Goal: Contribute content: Contribute content

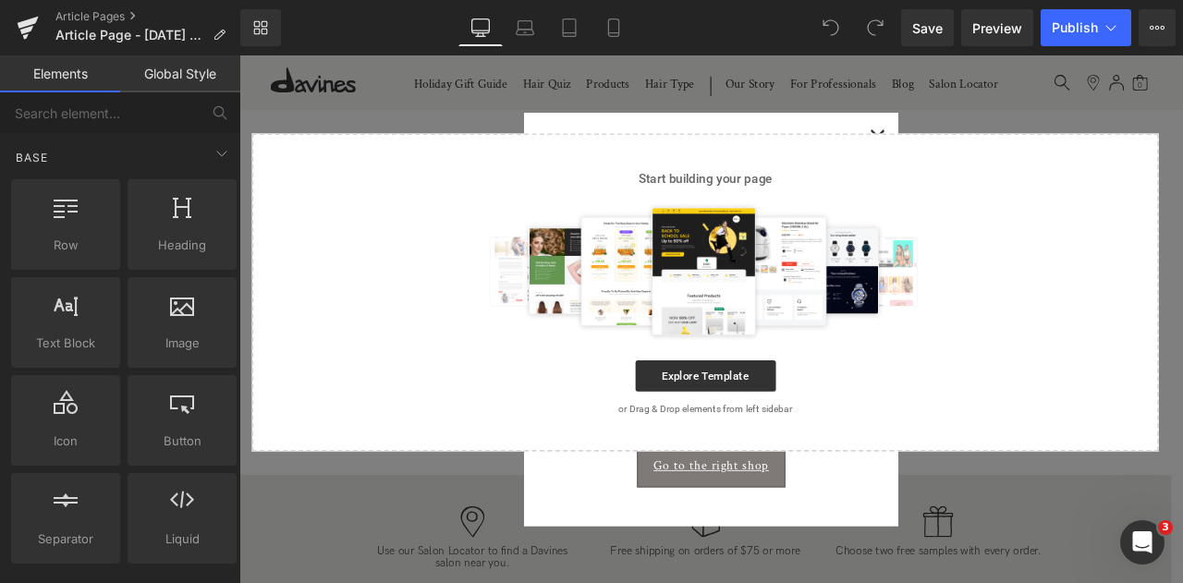
scroll to position [863, 0]
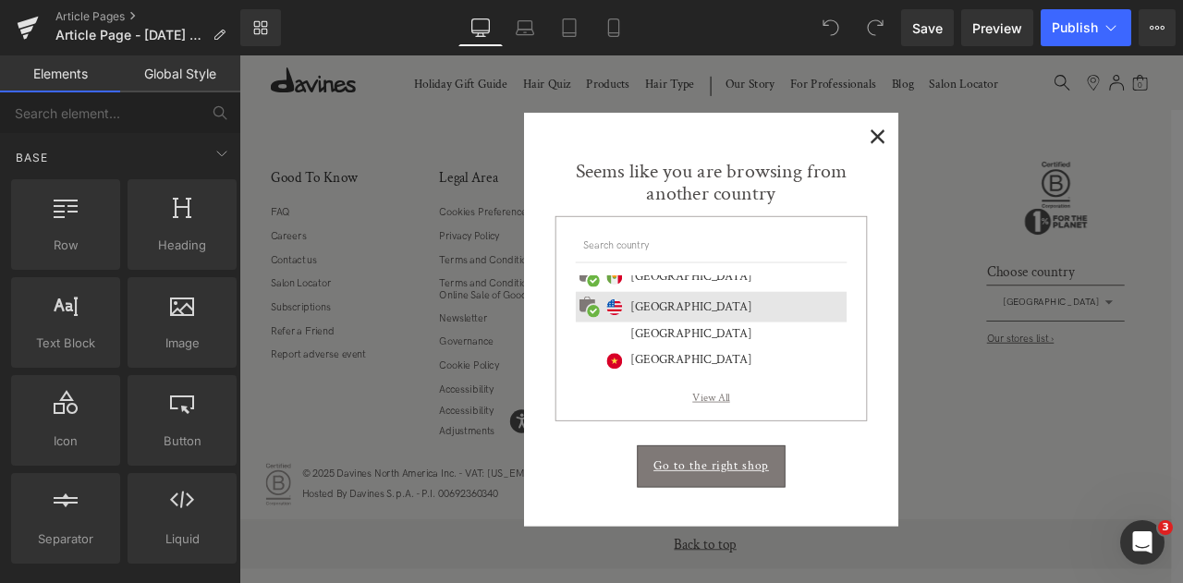
click at [999, 141] on span "×" at bounding box center [995, 149] width 19 height 23
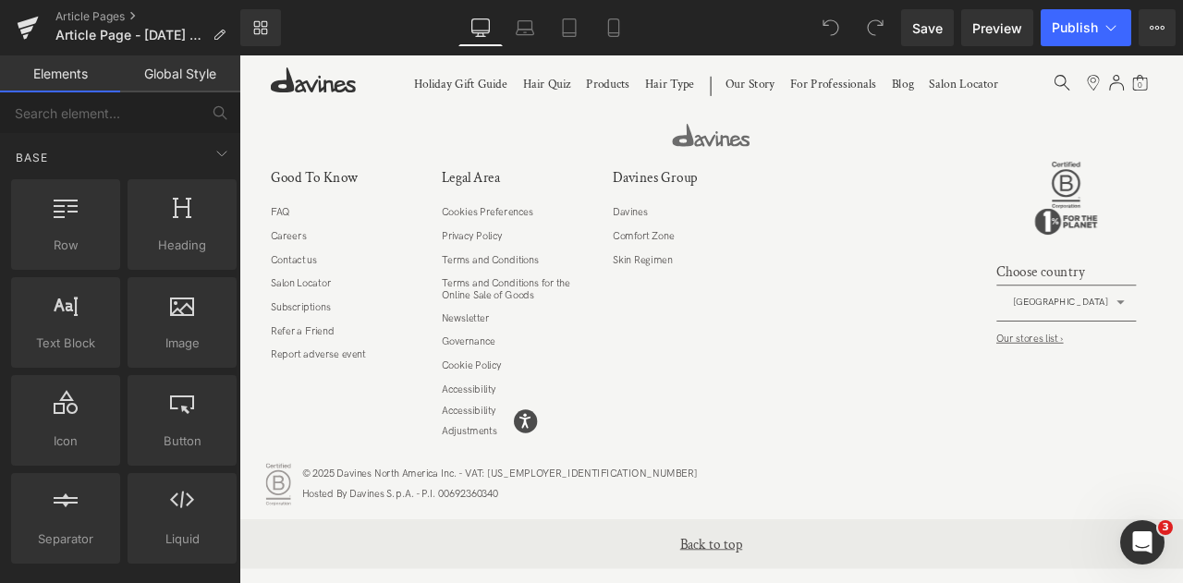
scroll to position [0, 0]
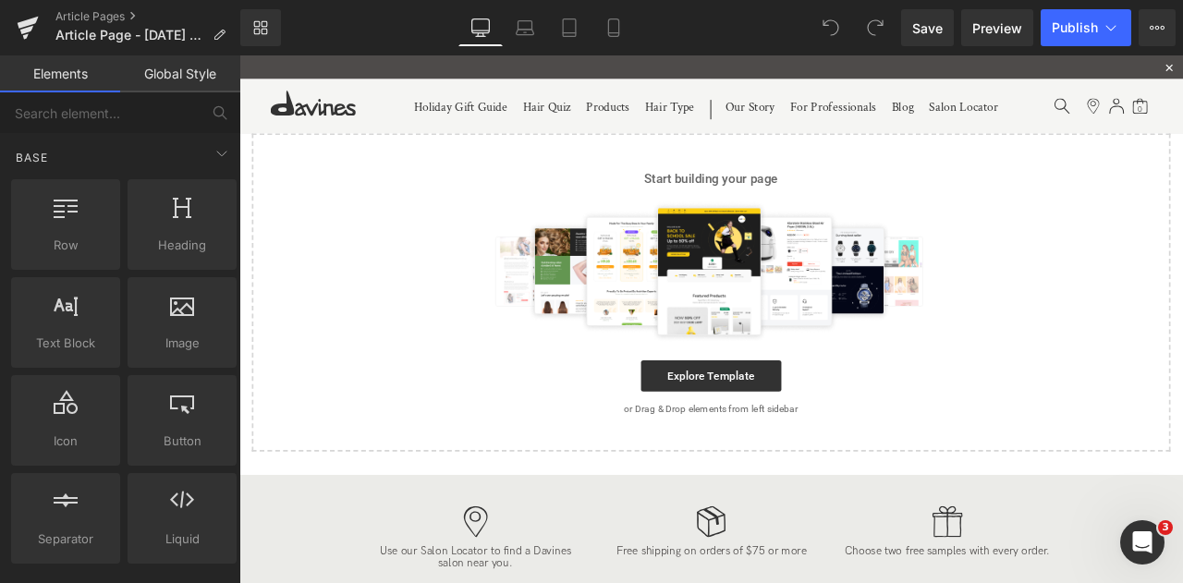
click at [808, 457] on div "Start building your page Explore Template or Drag & Drop elements from left sid…" at bounding box center [798, 337] width 1085 height 374
click at [764, 436] on link "Explore Template" at bounding box center [799, 435] width 166 height 37
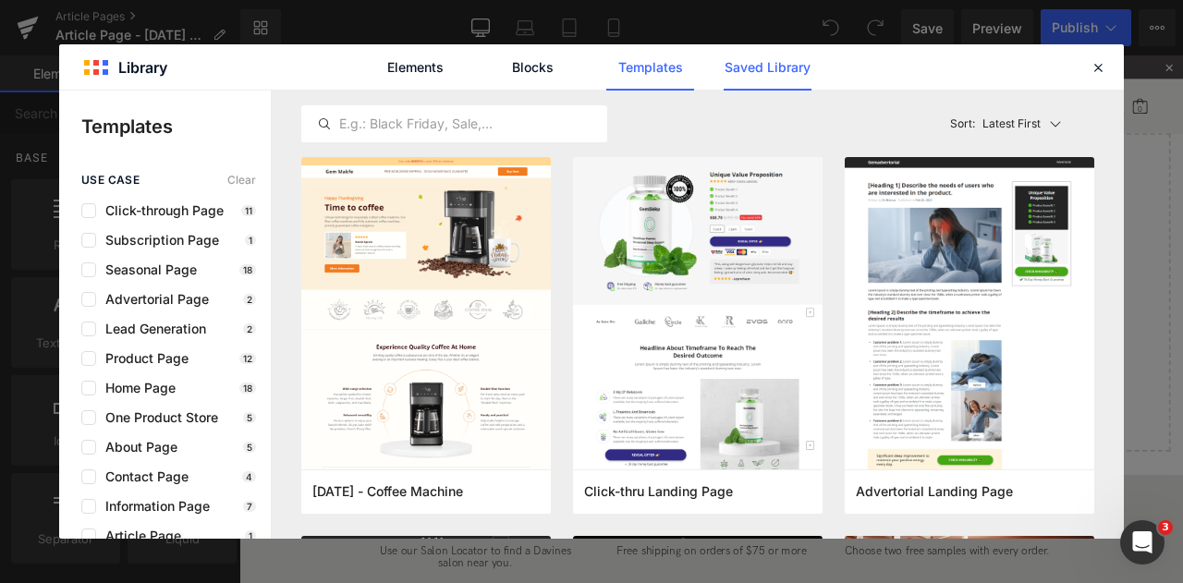
click at [724, 80] on link "Saved Library" at bounding box center [768, 67] width 88 height 46
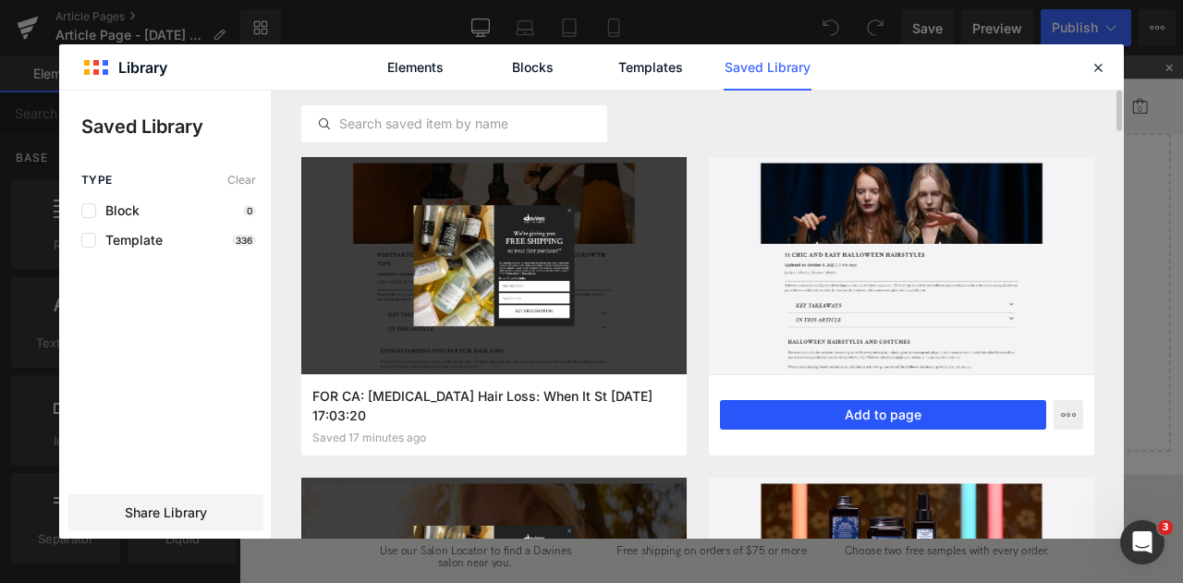
click at [778, 408] on button "Add to page" at bounding box center [883, 415] width 326 height 30
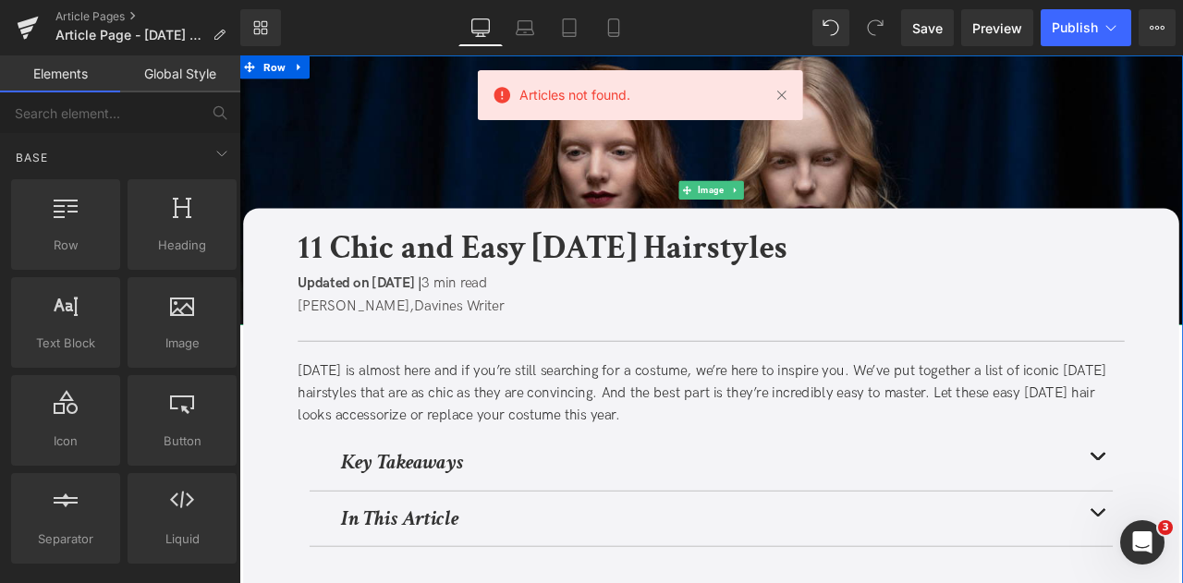
scroll to position [382, 0]
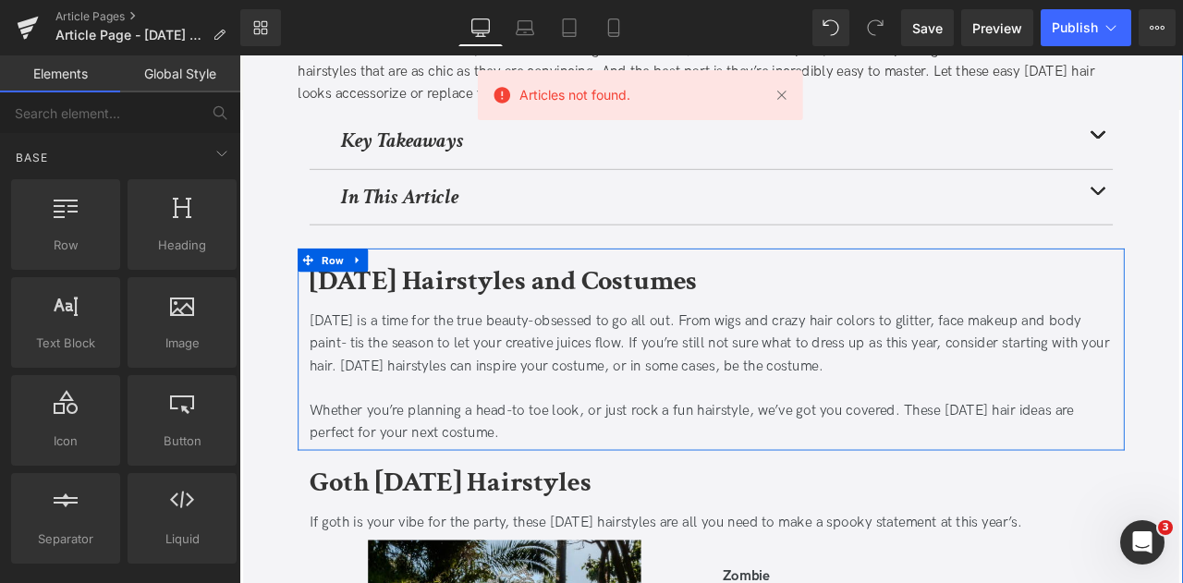
click at [900, 357] on div "[DATE] is a time for the true beauty-obsessed to go all out. From wigs and craz…" at bounding box center [799, 440] width 952 height 166
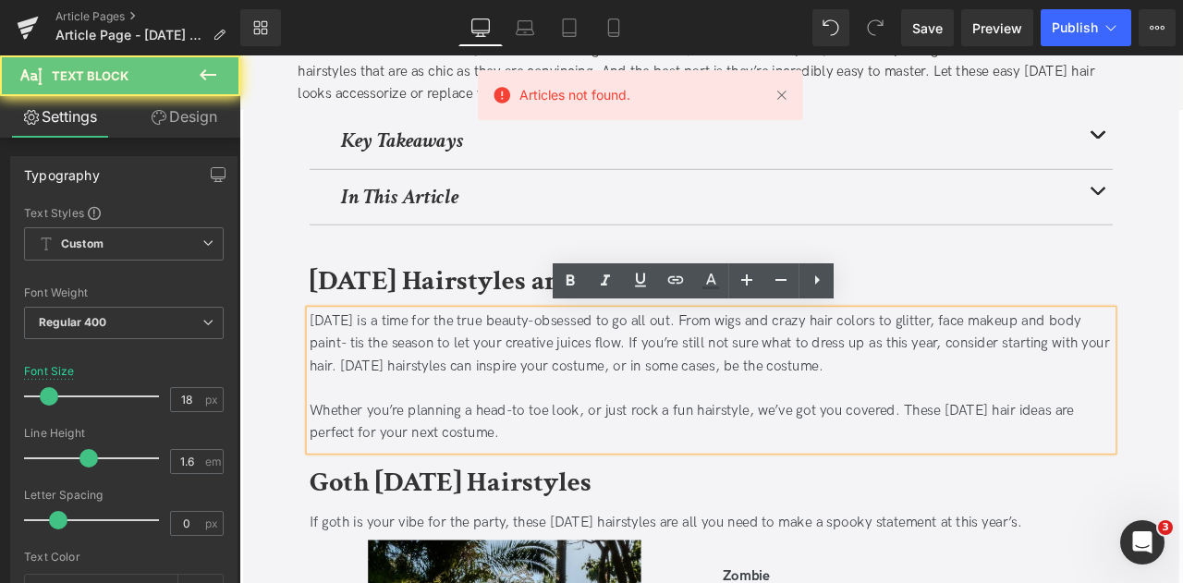
click at [999, 366] on div "[DATE] is a time for the true beauty-obsessed to go all out. From wigs and craz…" at bounding box center [799, 397] width 952 height 80
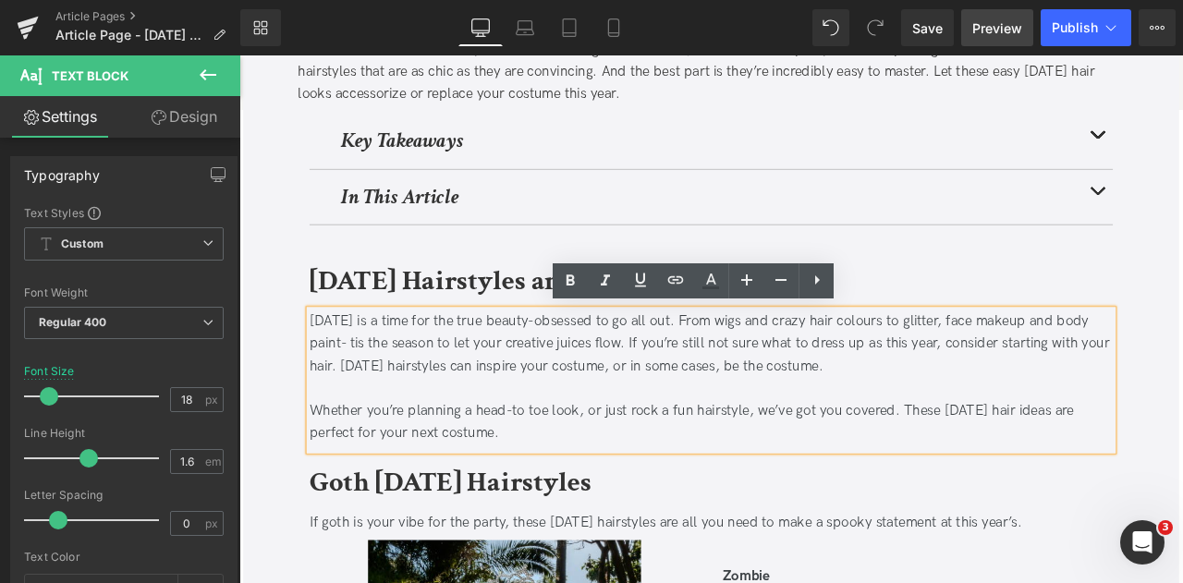
scroll to position [824, 0]
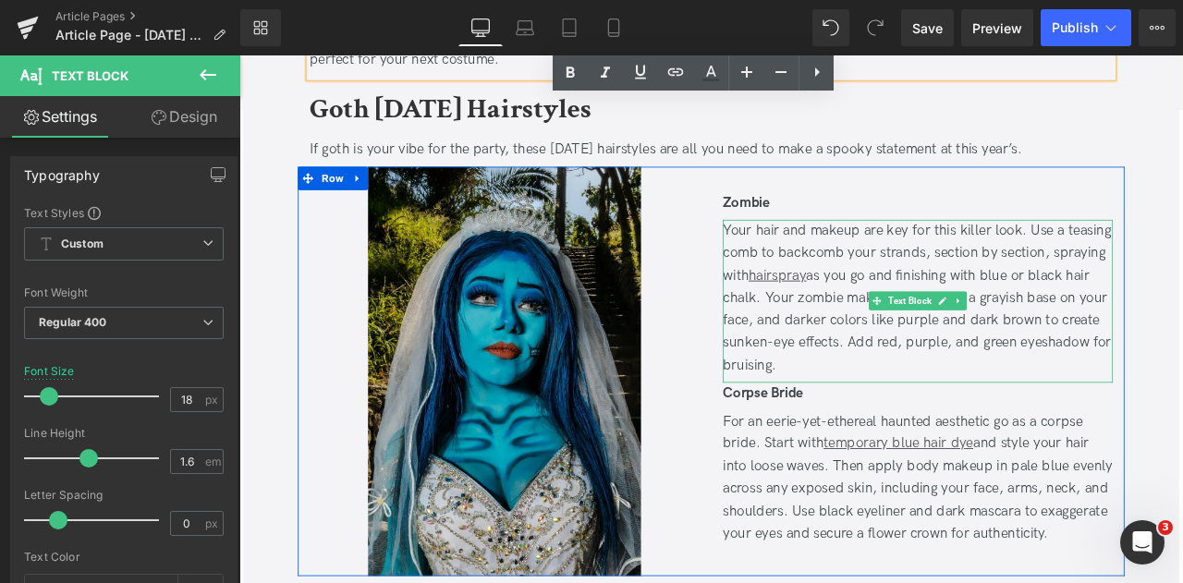
click at [938, 374] on div "Your hair and makeup are key for this killer look. Use a teasing comb to backco…" at bounding box center [1044, 344] width 462 height 187
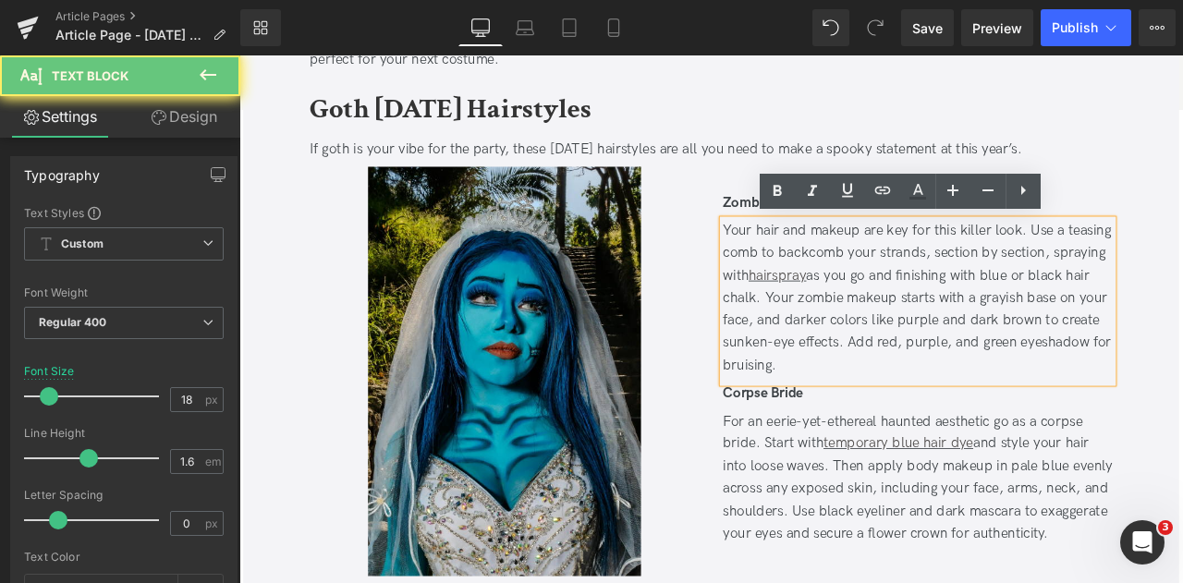
click at [958, 374] on div "Your hair and makeup are key for this killer look. Use a teasing comb to backco…" at bounding box center [1044, 344] width 462 height 187
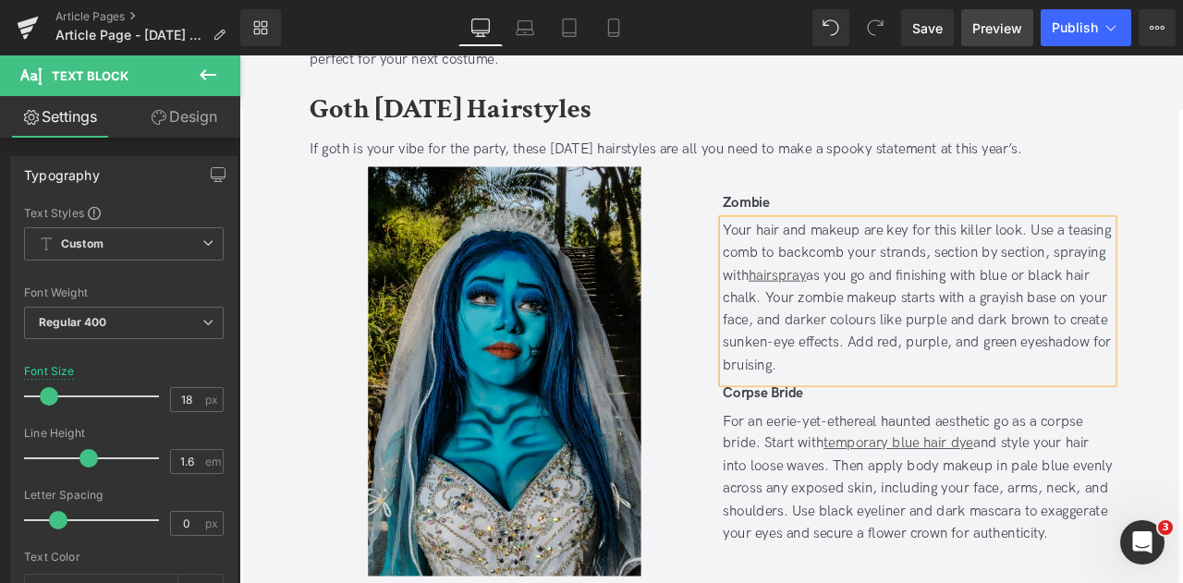
scroll to position [1292, 0]
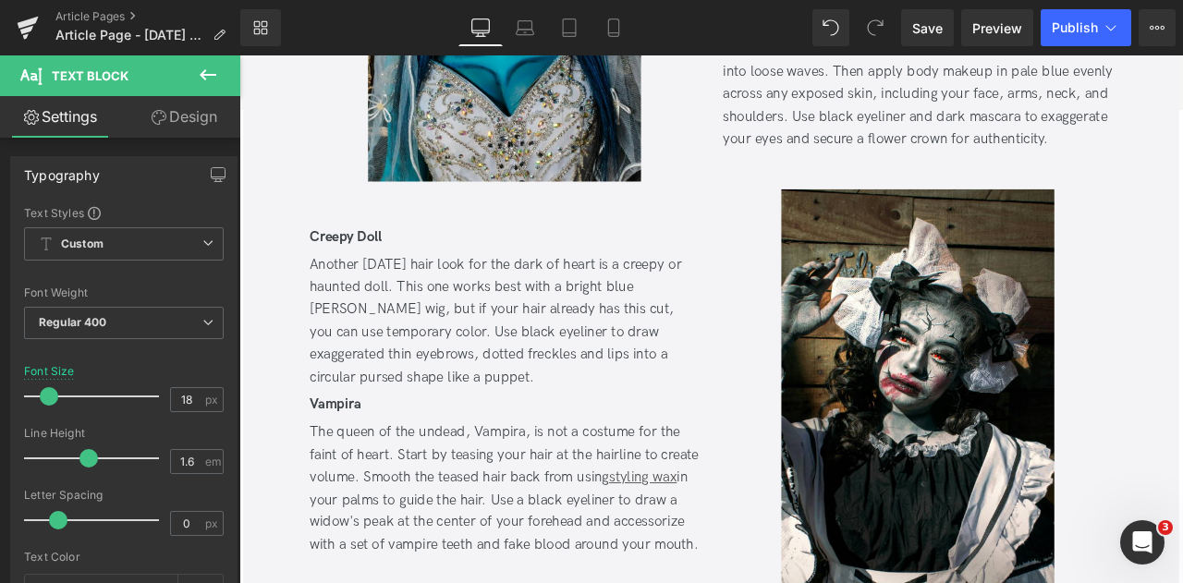
click at [606, 378] on div "Another [DATE] hair look for the dark of heart is a creepy or haunted doll. Thi…" at bounding box center [554, 371] width 462 height 160
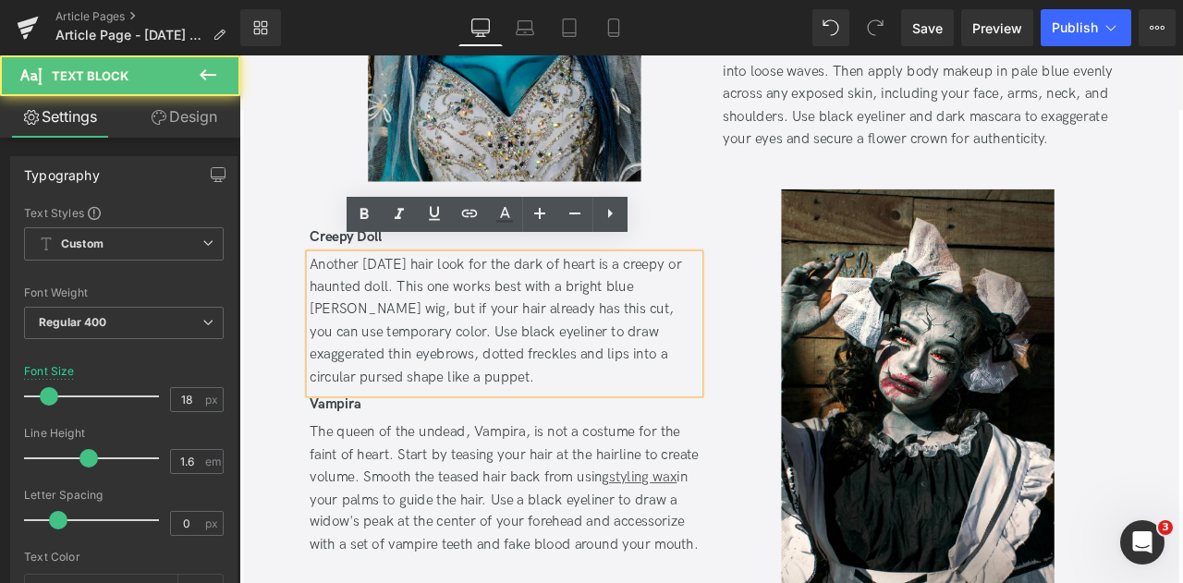
click at [431, 371] on div "Another [DATE] hair look for the dark of heart is a creepy or haunted doll. Thi…" at bounding box center [554, 371] width 462 height 160
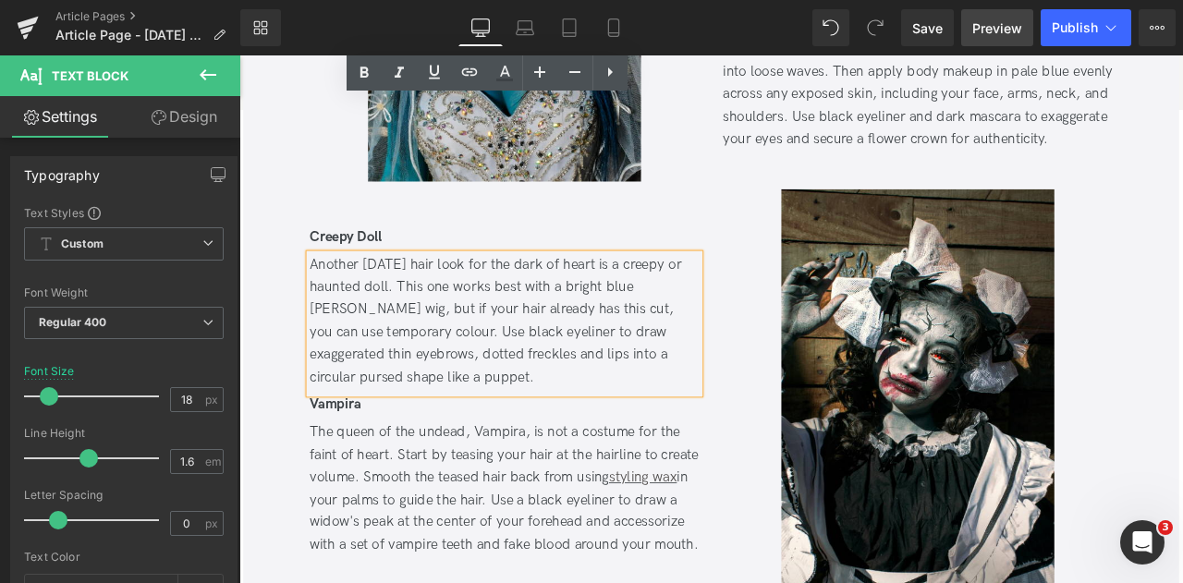
scroll to position [3637, 0]
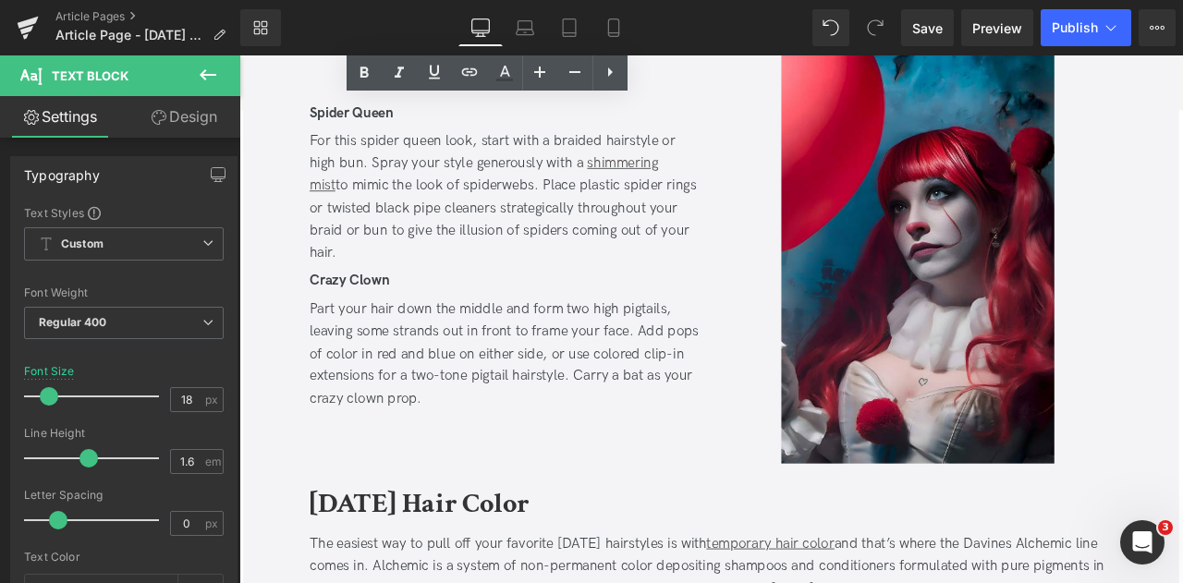
click at [597, 408] on icon at bounding box center [602, 413] width 10 height 11
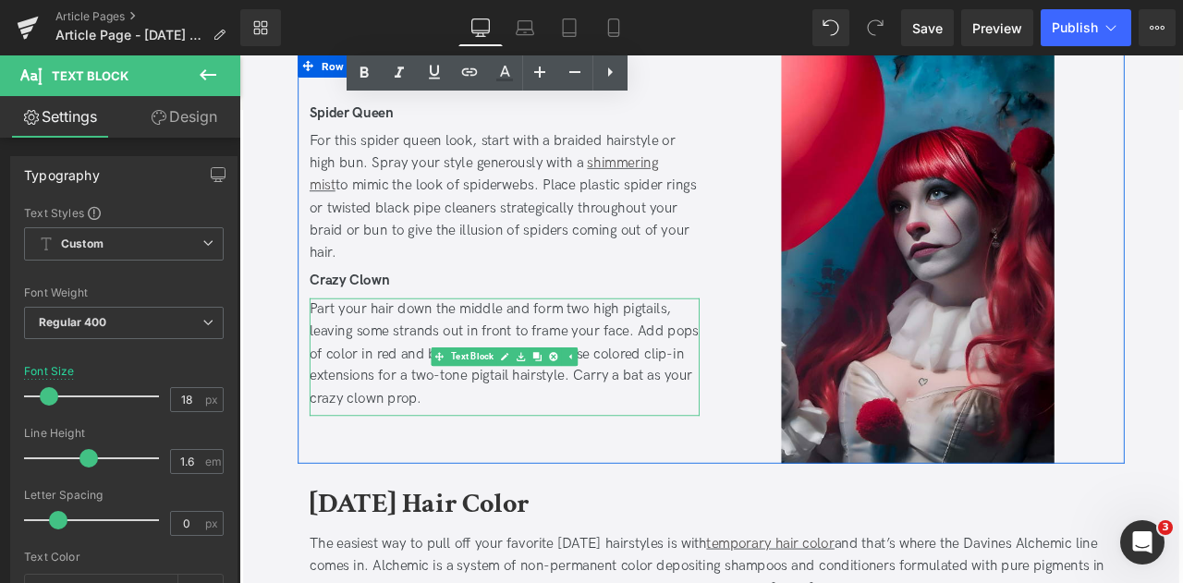
click at [367, 371] on div "Part your hair down the middle and form two high pigtails, leaving some strands…" at bounding box center [554, 410] width 462 height 133
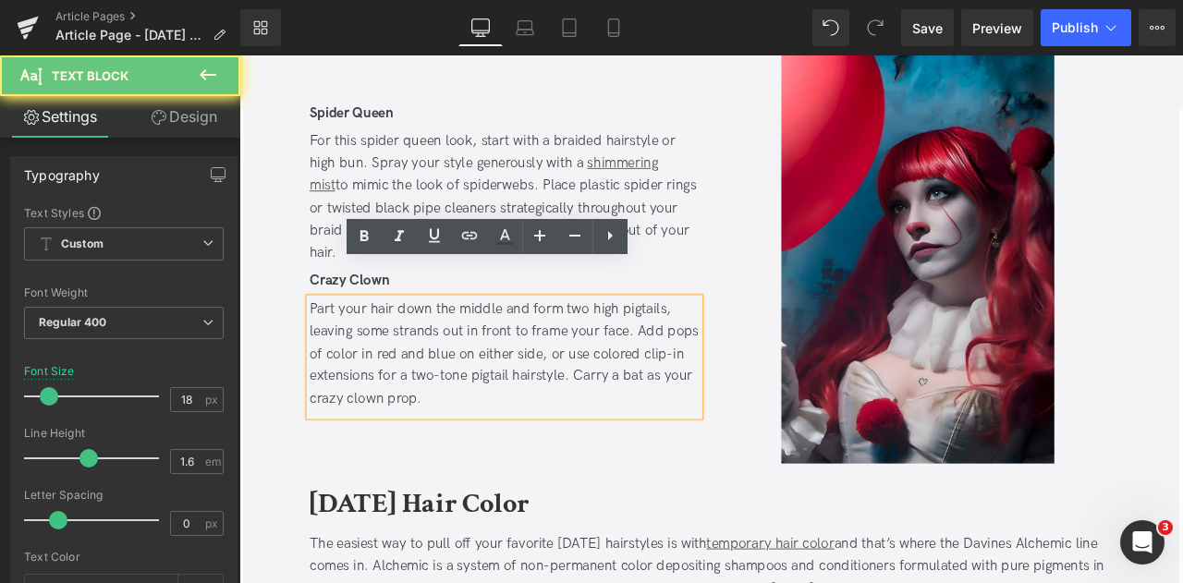
click at [371, 370] on div "Part your hair down the middle and form two high pigtails, leaving some strands…" at bounding box center [554, 410] width 462 height 133
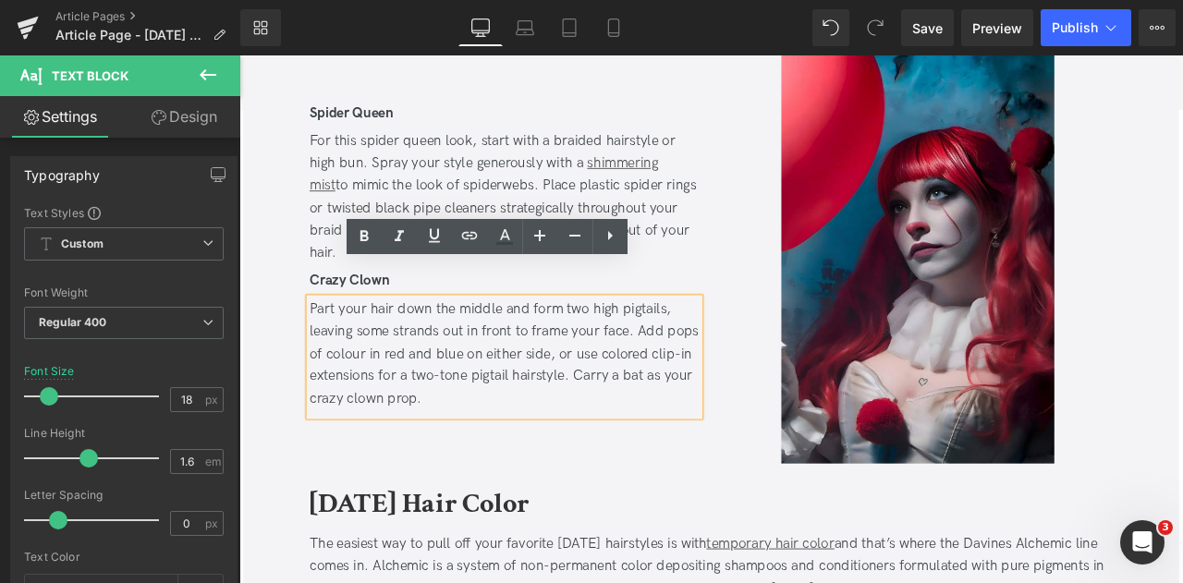
click at [692, 366] on div "Part your hair down the middle and form two high pigtails, leaving some strands…" at bounding box center [554, 410] width 462 height 133
click at [583, 566] on b "[DATE] Hair Color" at bounding box center [453, 587] width 261 height 43
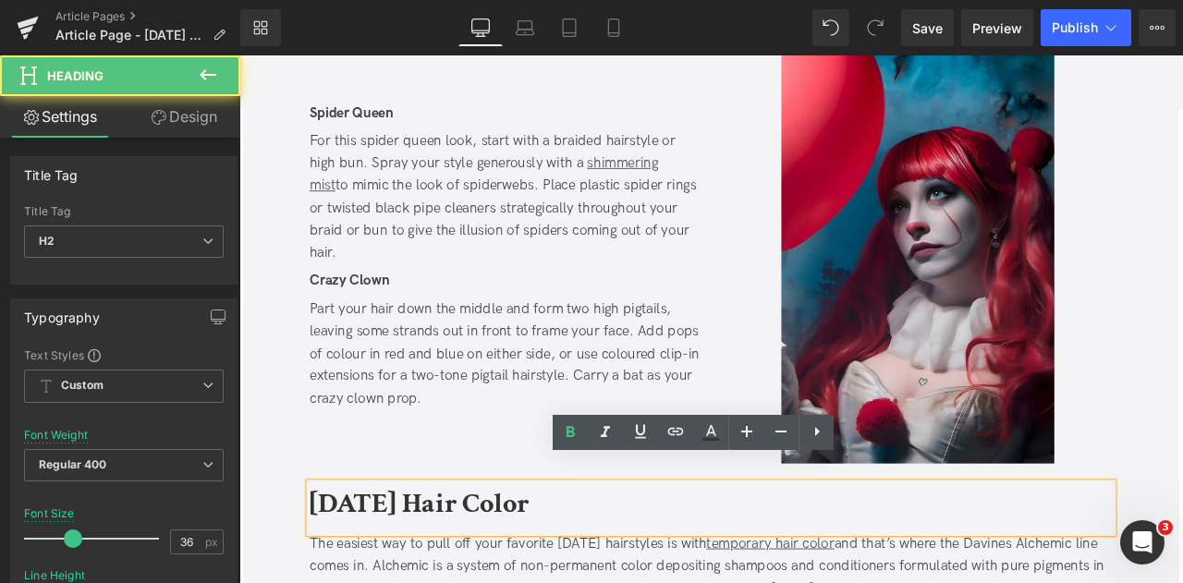
click at [583, 566] on b "[DATE] Hair Color" at bounding box center [453, 587] width 261 height 43
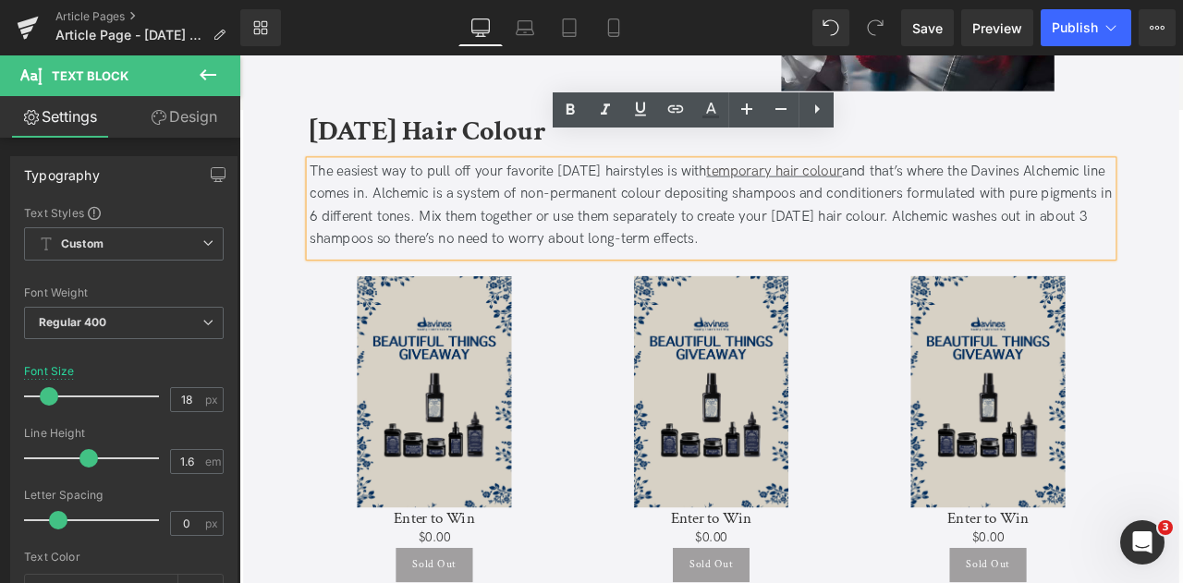
scroll to position [4593, 0]
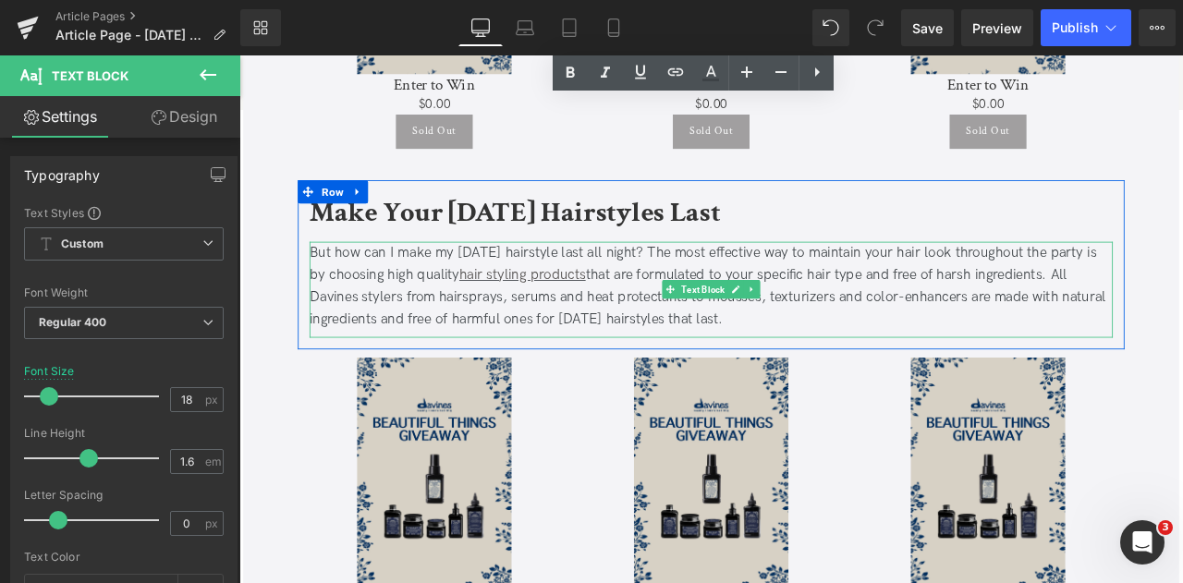
click at [954, 313] on div "But how can I make my [DATE] hairstyle last all night? The most effective way t…" at bounding box center [799, 329] width 952 height 106
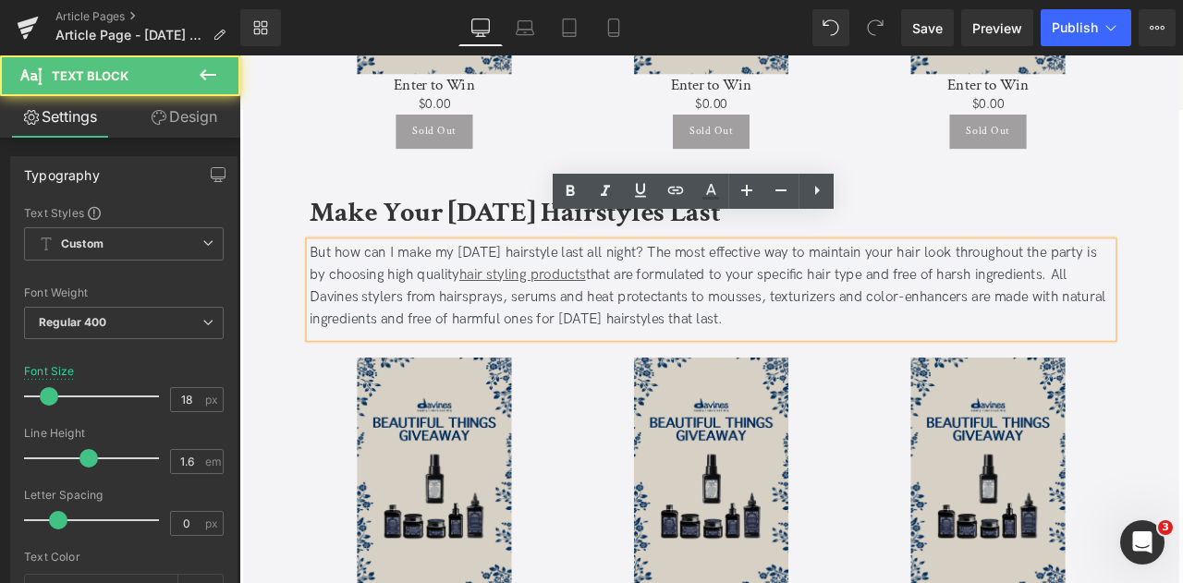
click at [1012, 318] on div "But how can I make my [DATE] hairstyle last all night? The most effective way t…" at bounding box center [799, 329] width 952 height 106
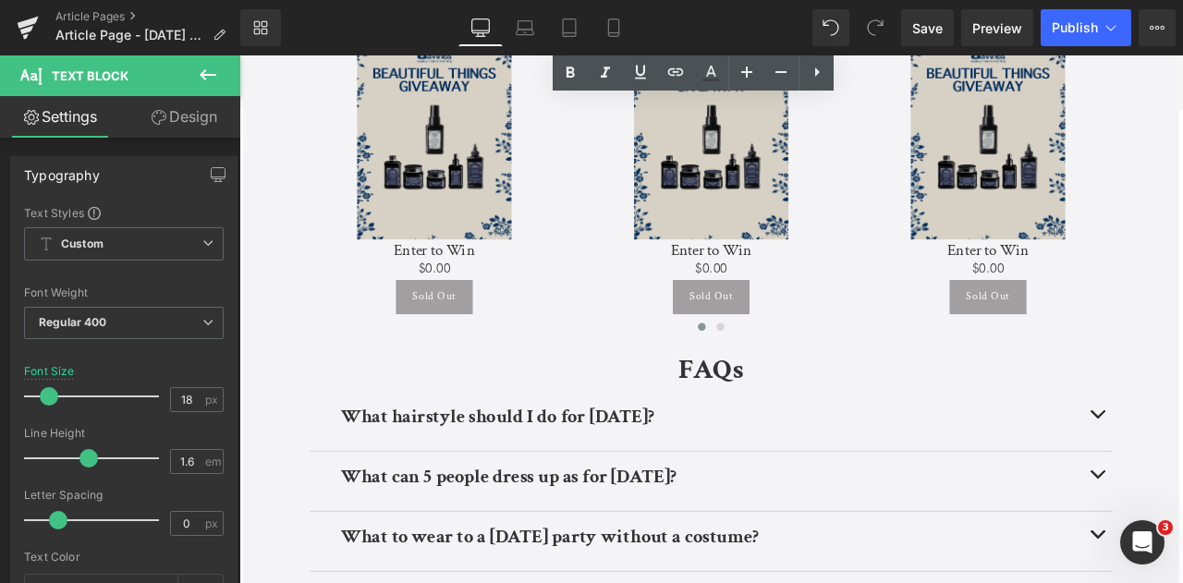
scroll to position [5495, 0]
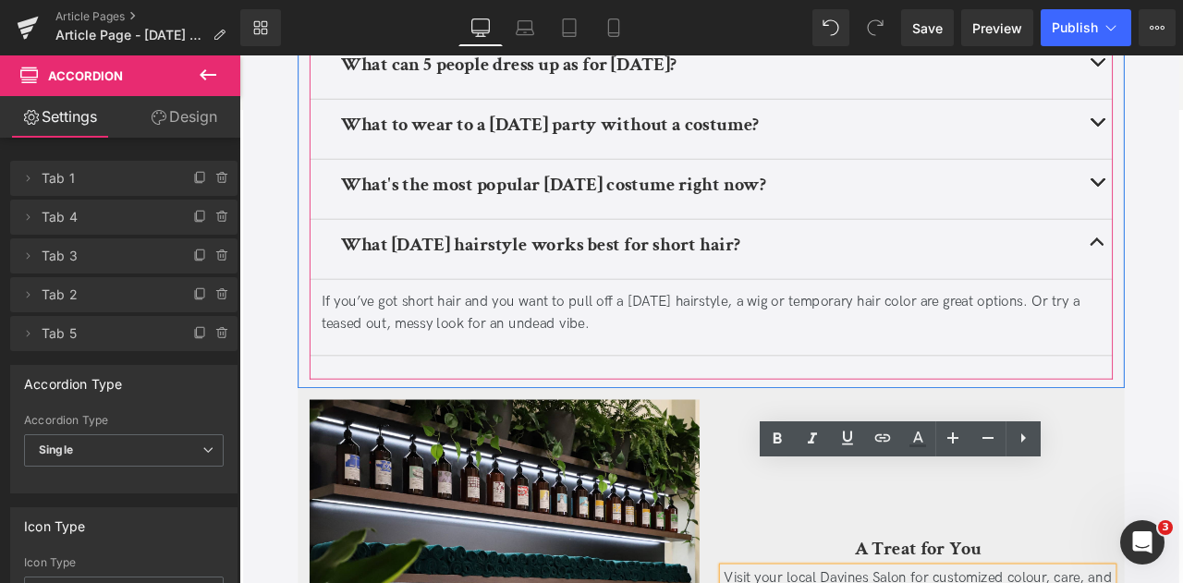
click at [997, 336] on div "If you’ve got short hair and you want to pull off a [DATE] hairstyle, a wig or …" at bounding box center [799, 363] width 925 height 54
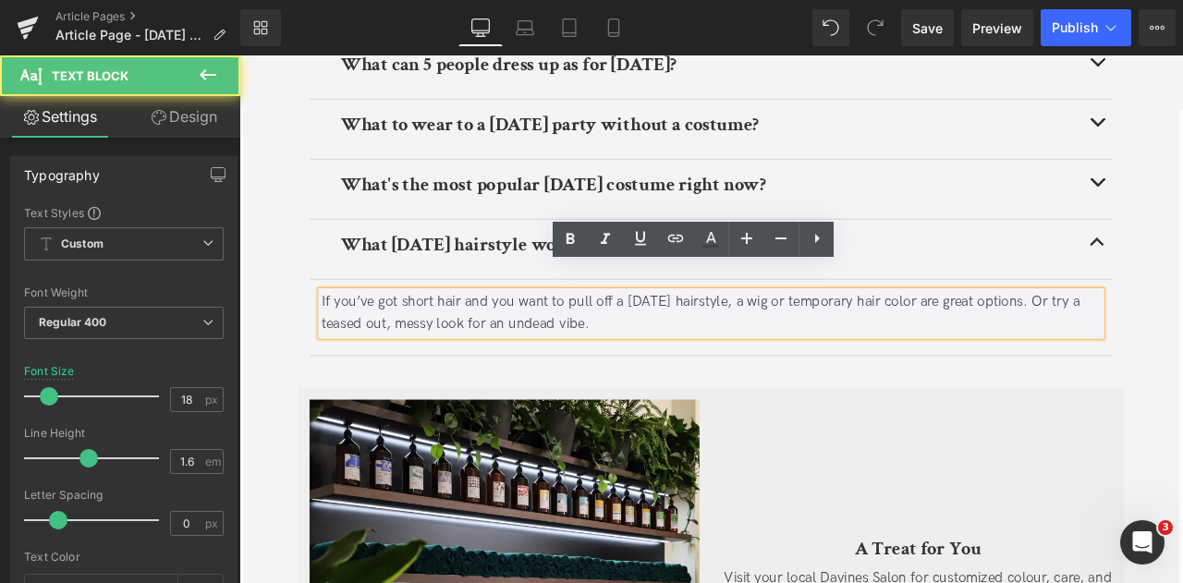
click at [1051, 336] on div "If you’ve got short hair and you want to pull off a [DATE] hairstyle, a wig or …" at bounding box center [799, 363] width 925 height 54
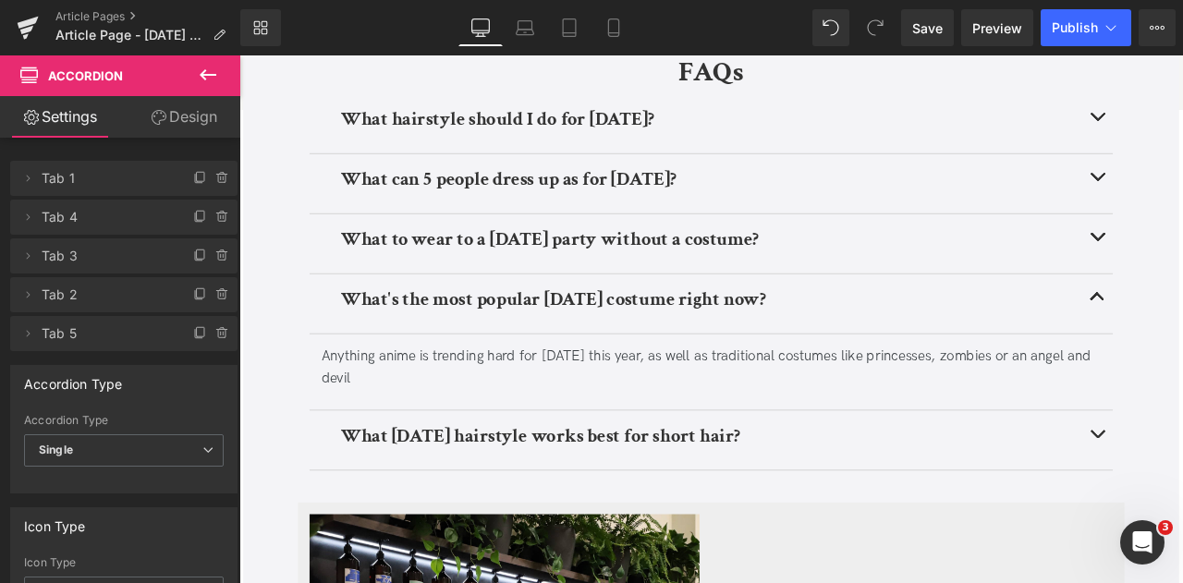
scroll to position [5359, 0]
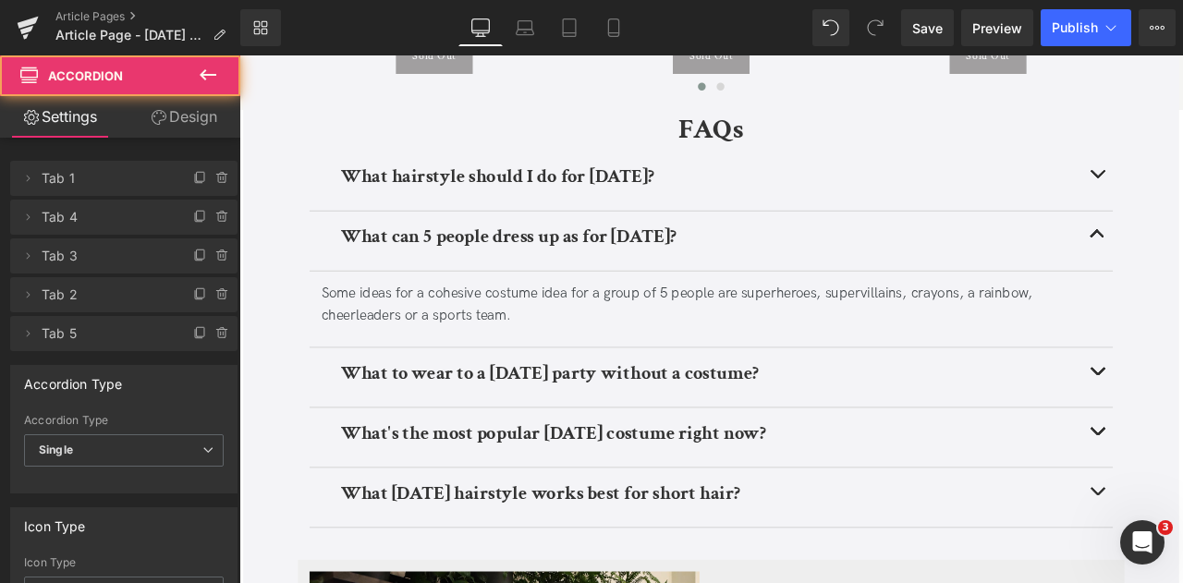
scroll to position [5285, 0]
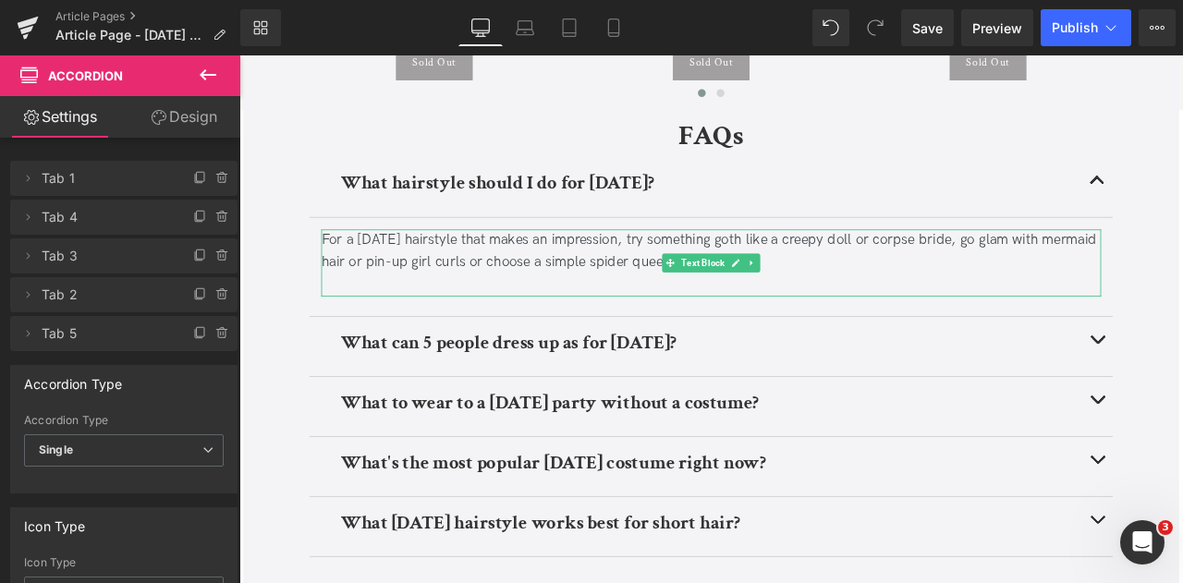
click at [967, 314] on div at bounding box center [799, 327] width 925 height 27
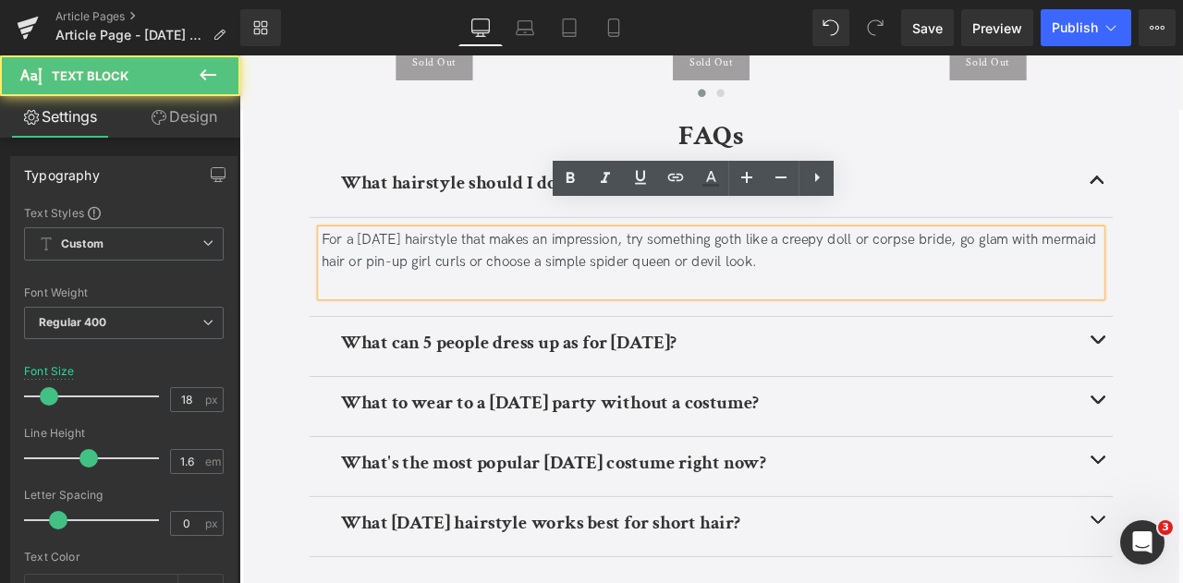
click at [926, 314] on div at bounding box center [799, 327] width 925 height 27
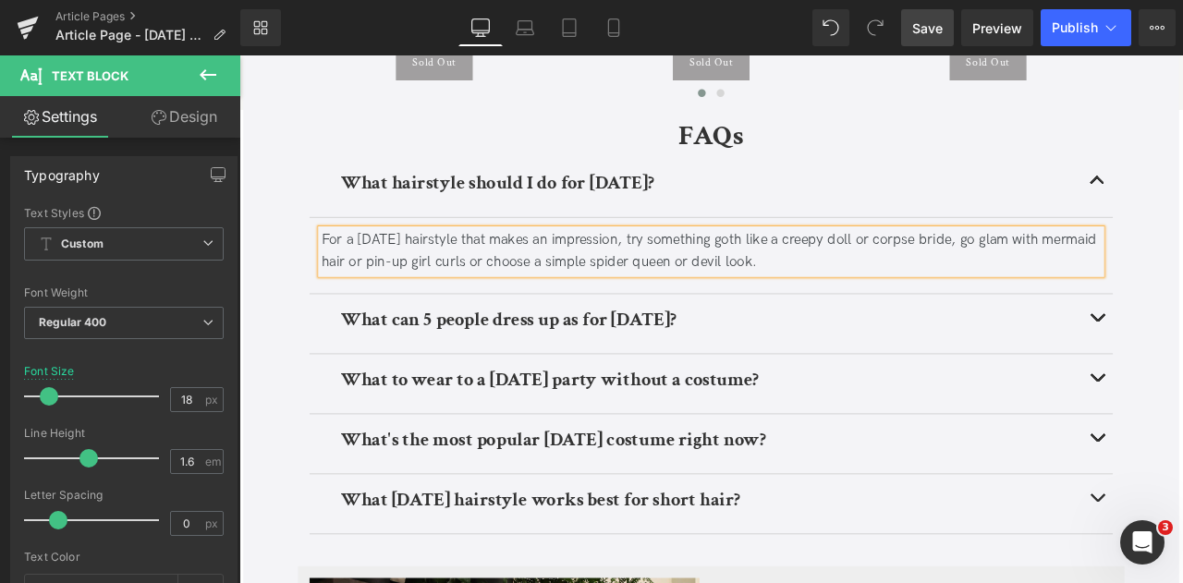
click at [928, 34] on span "Save" at bounding box center [928, 27] width 31 height 19
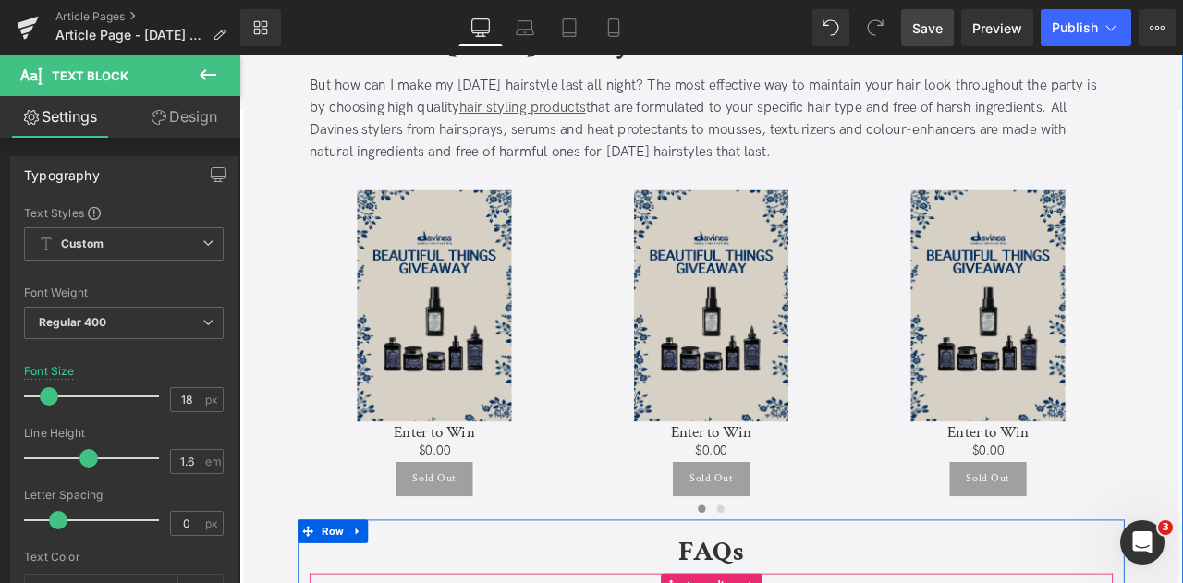
scroll to position [4791, 0]
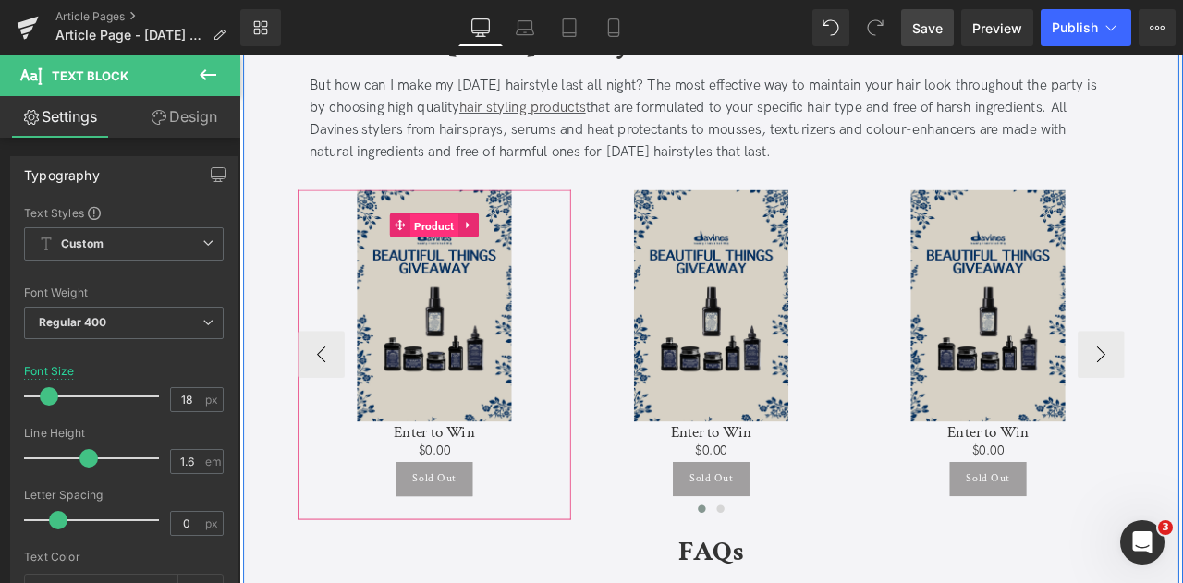
click at [460, 244] on span "Product" at bounding box center [470, 258] width 57 height 28
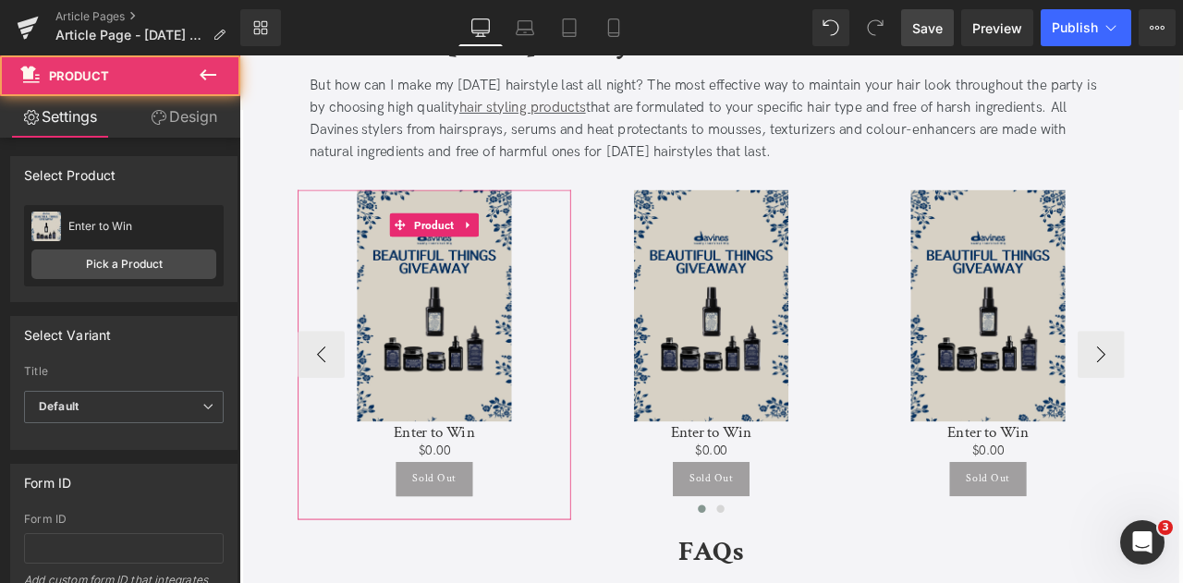
click at [124, 247] on div "Enter to Win Enter to Win Pick a Product" at bounding box center [124, 245] width 200 height 81
click at [148, 261] on link "Pick a Product" at bounding box center [123, 265] width 185 height 30
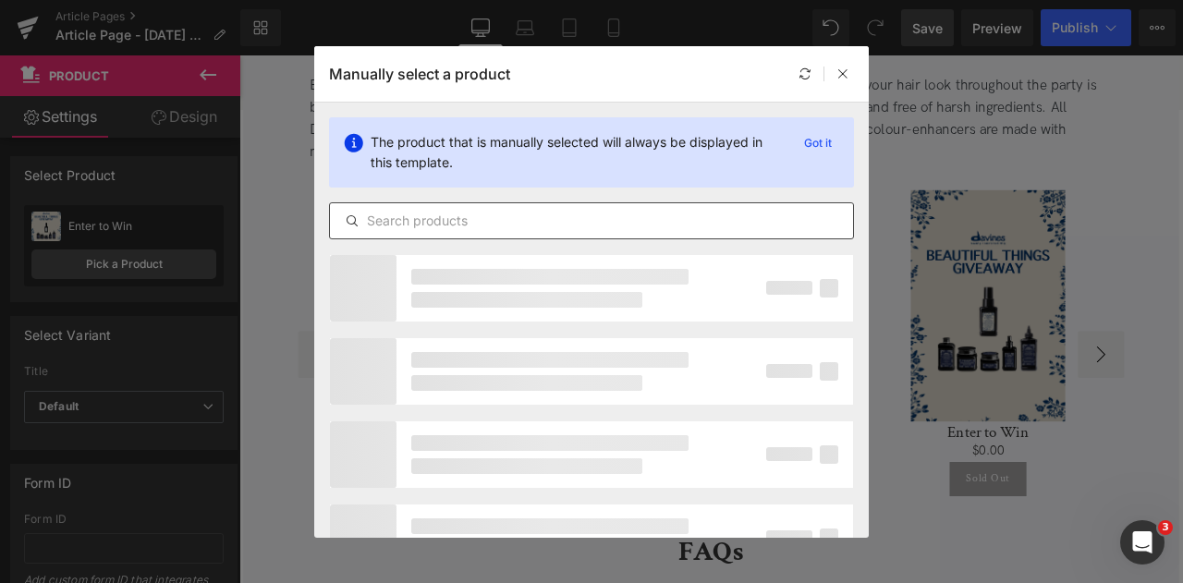
click at [435, 227] on input "text" at bounding box center [591, 221] width 523 height 22
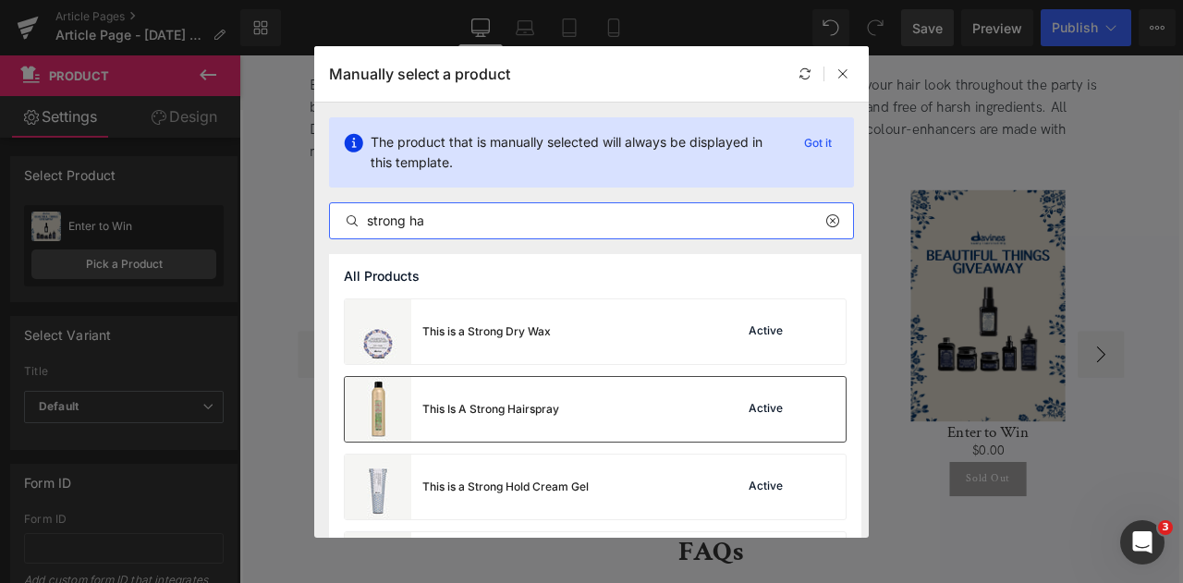
type input "strong ha"
click at [499, 392] on div "This Is A Strong Hairspray" at bounding box center [452, 409] width 214 height 65
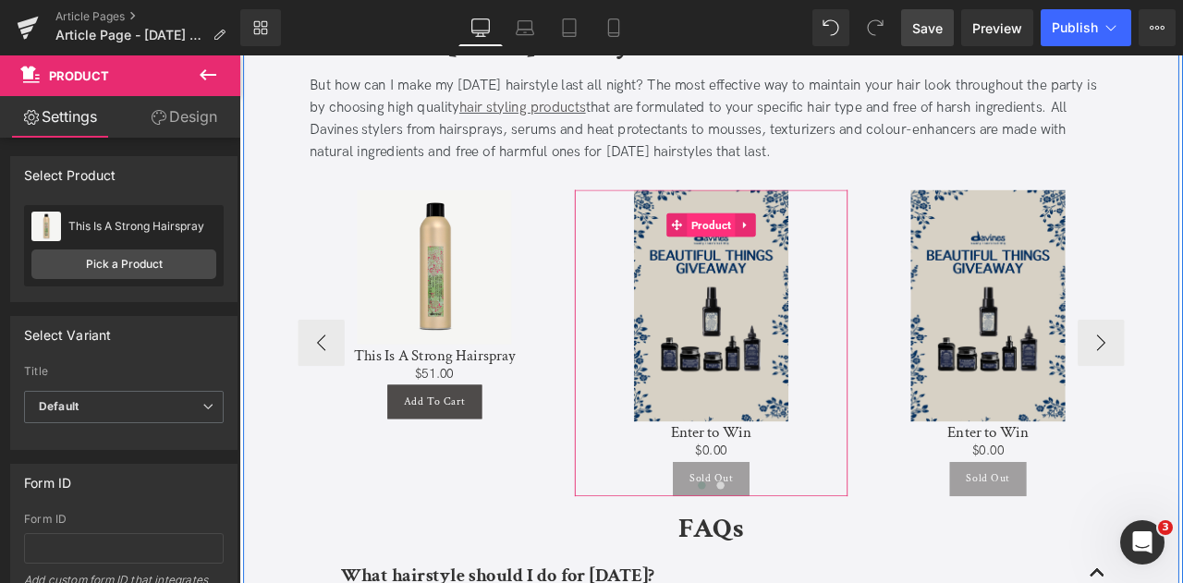
click at [792, 243] on span "Product" at bounding box center [798, 257] width 57 height 28
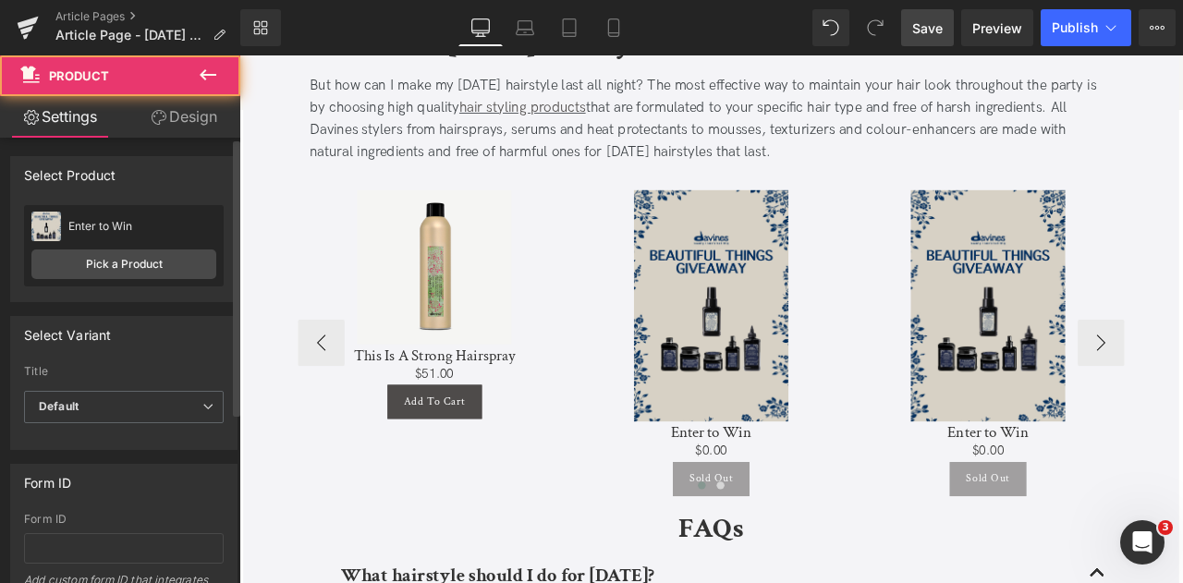
click at [108, 278] on div "Enter to Win Enter to Win Pick a Product" at bounding box center [124, 245] width 200 height 81
click at [80, 257] on link "Pick a Product" at bounding box center [123, 265] width 185 height 30
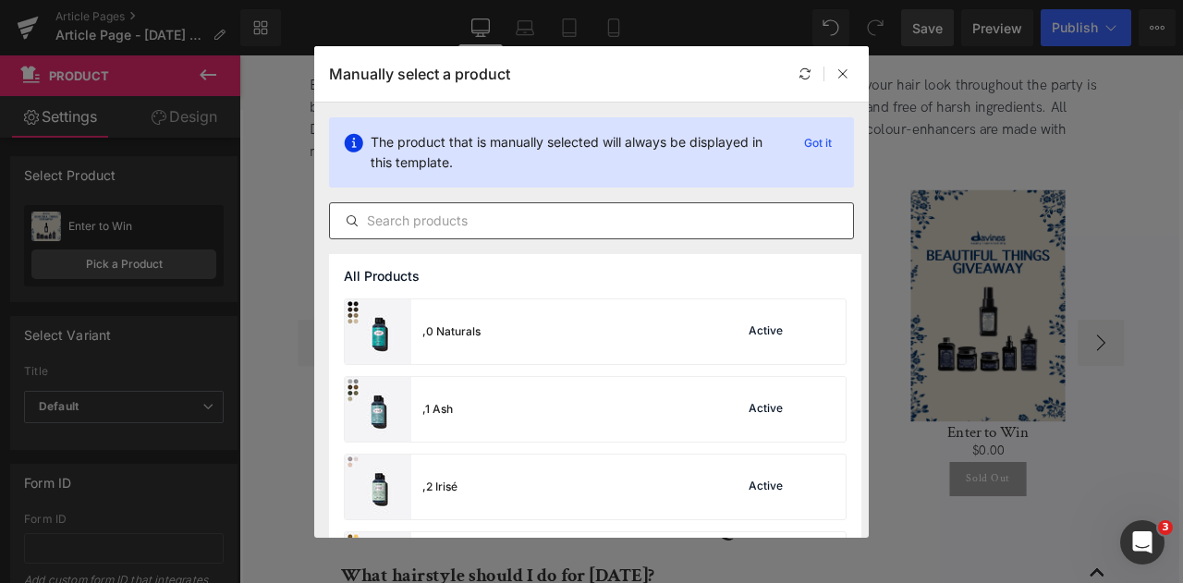
click at [501, 220] on input "text" at bounding box center [591, 221] width 523 height 22
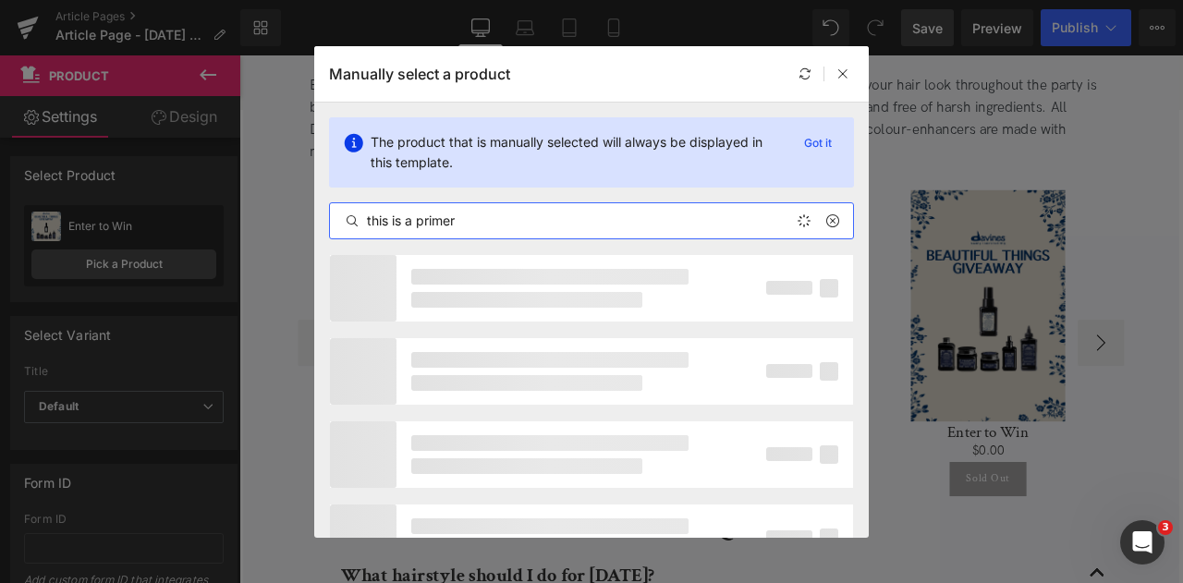
type input "this is a primer"
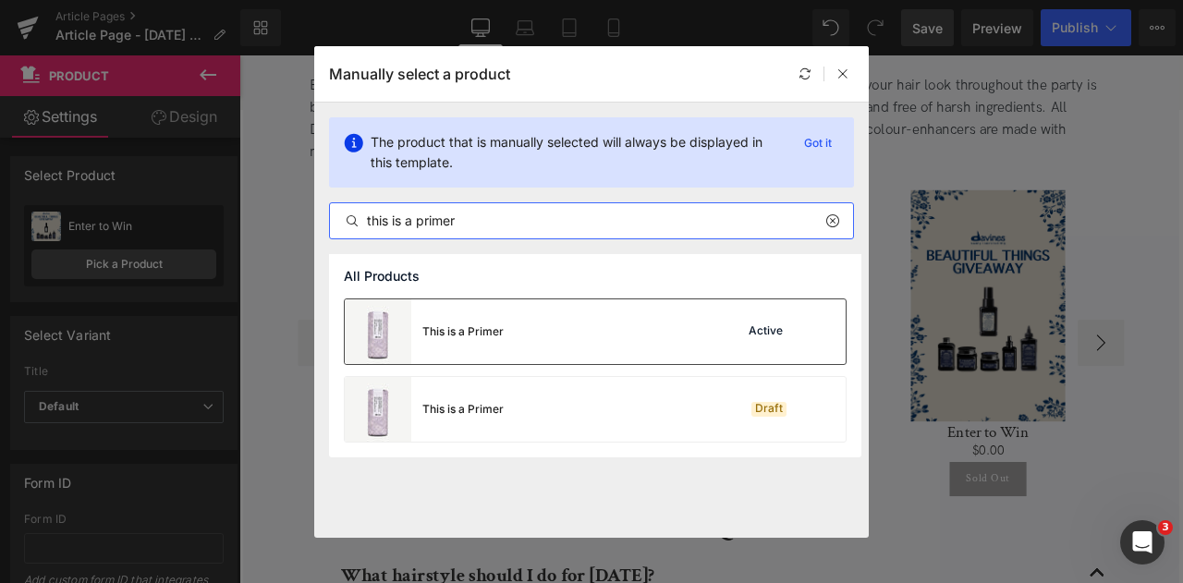
click at [521, 345] on div "This is a Primer Active" at bounding box center [595, 332] width 501 height 65
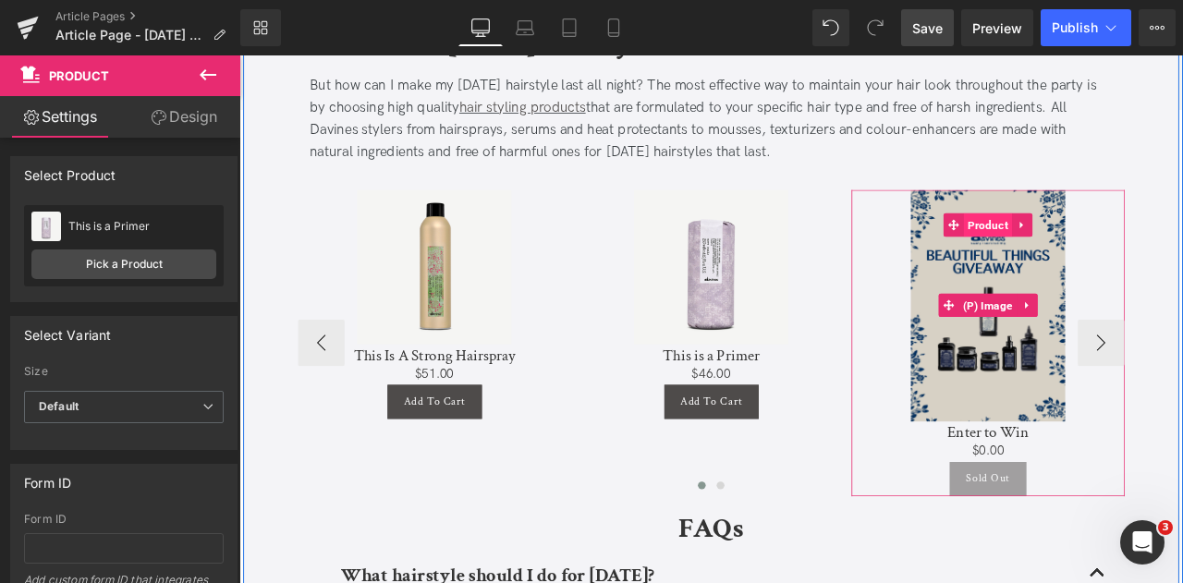
click at [1114, 243] on span "Product" at bounding box center [1126, 257] width 57 height 28
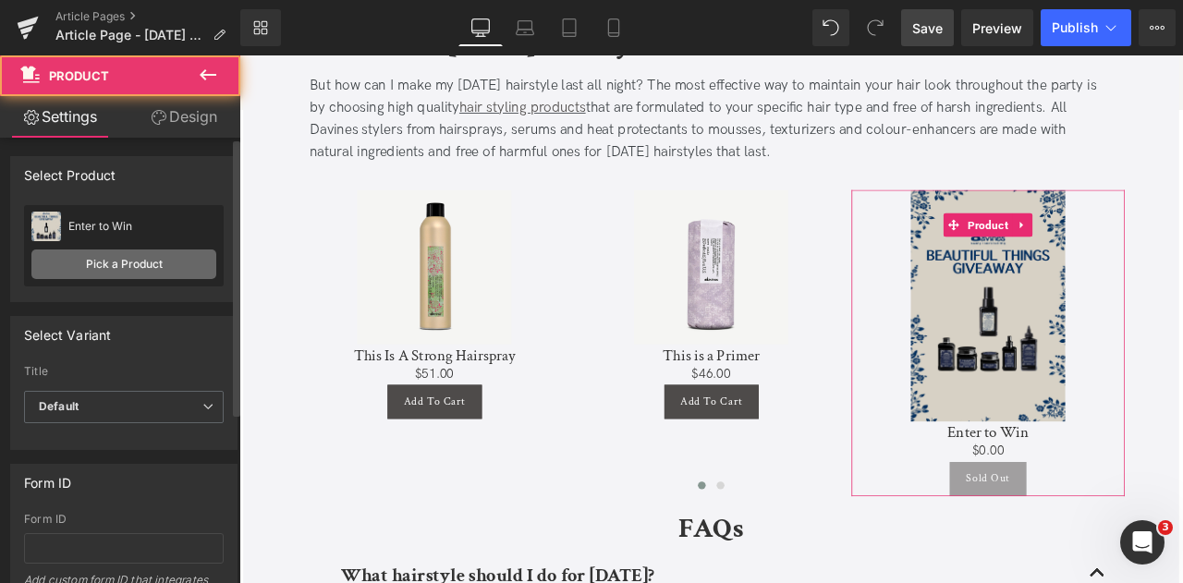
click at [164, 266] on link "Pick a Product" at bounding box center [123, 265] width 185 height 30
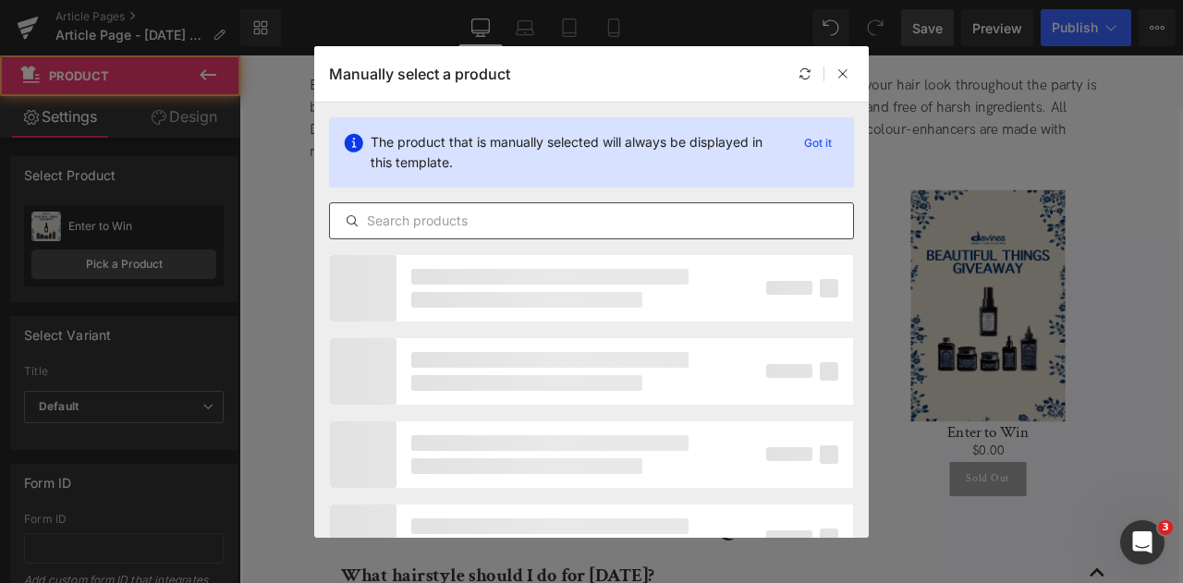
click at [525, 210] on input "text" at bounding box center [591, 221] width 523 height 22
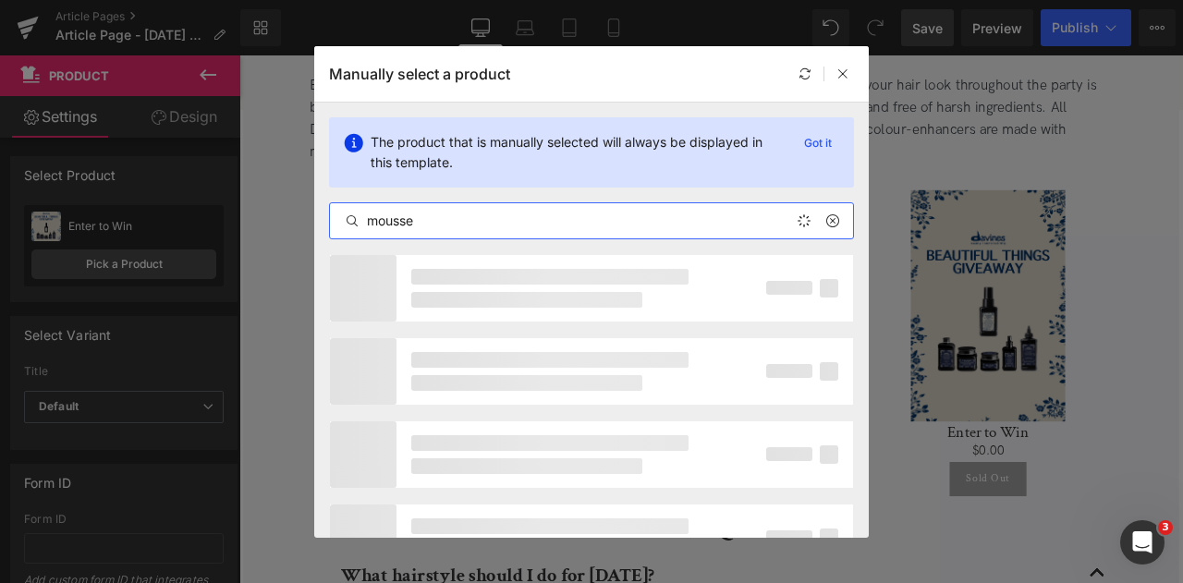
type input "mousse"
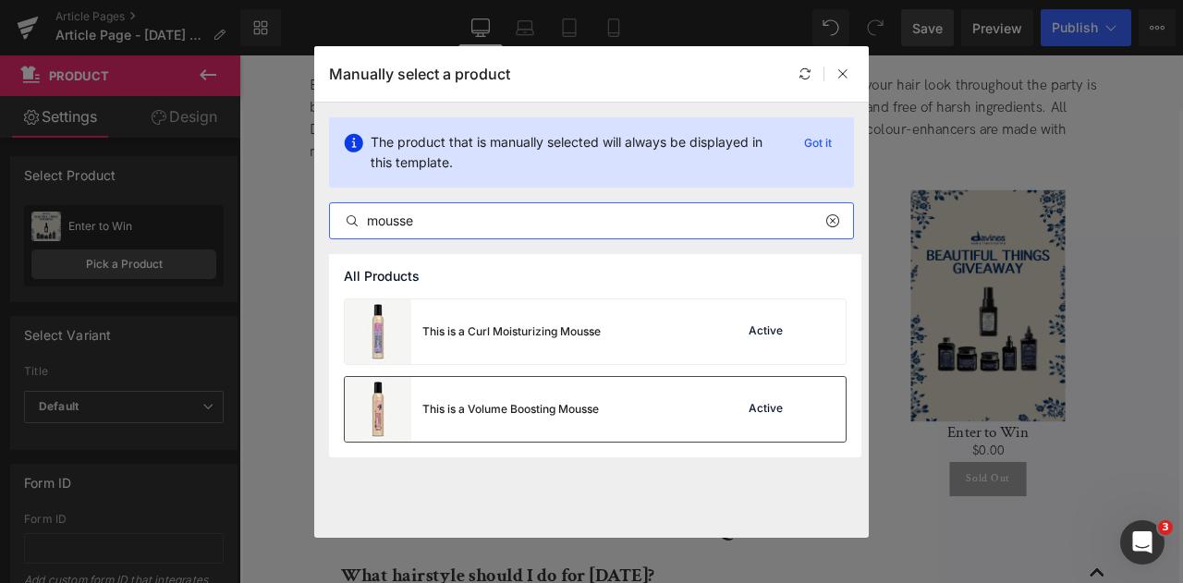
click at [621, 411] on div "This is a Volume Boosting Mousse Active" at bounding box center [595, 409] width 501 height 65
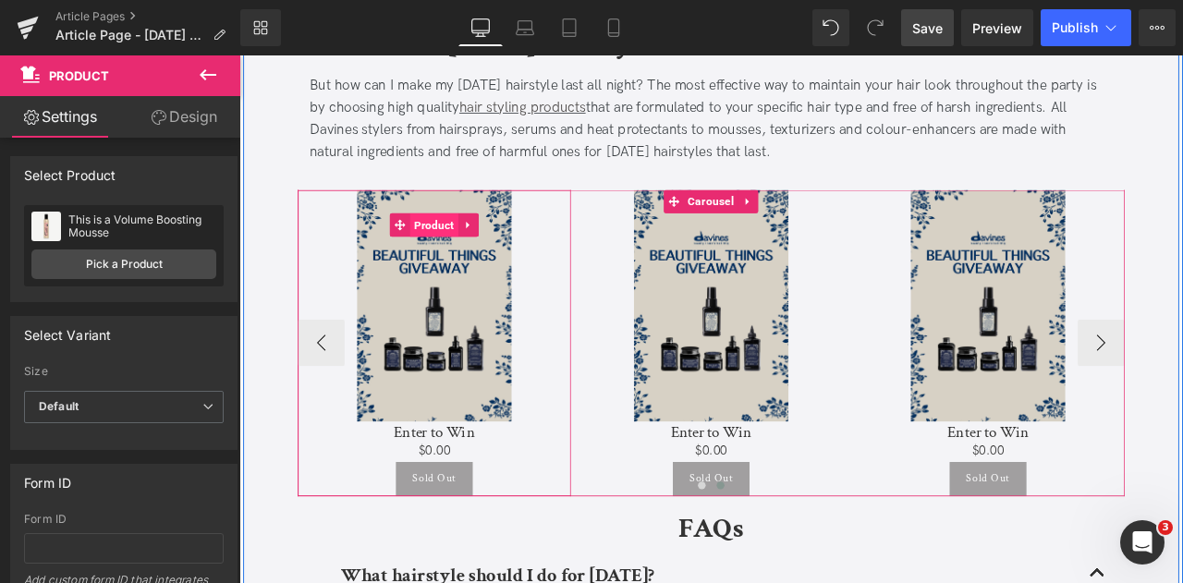
click at [463, 243] on span "Product" at bounding box center [470, 257] width 57 height 28
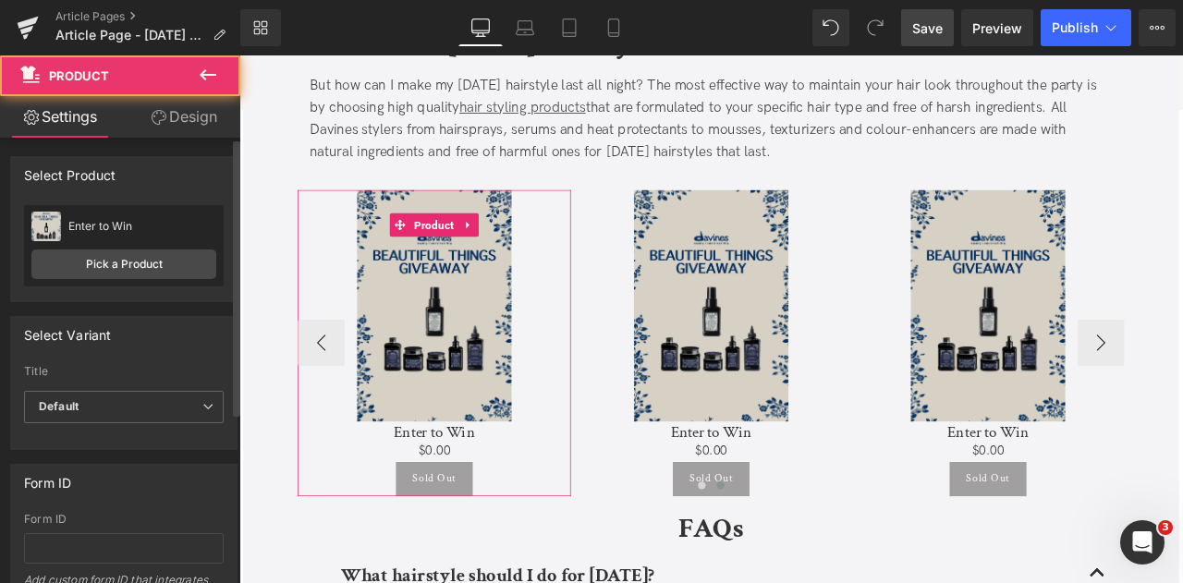
click at [160, 280] on div "Enter to Win Enter to Win Pick a Product" at bounding box center [124, 245] width 200 height 81
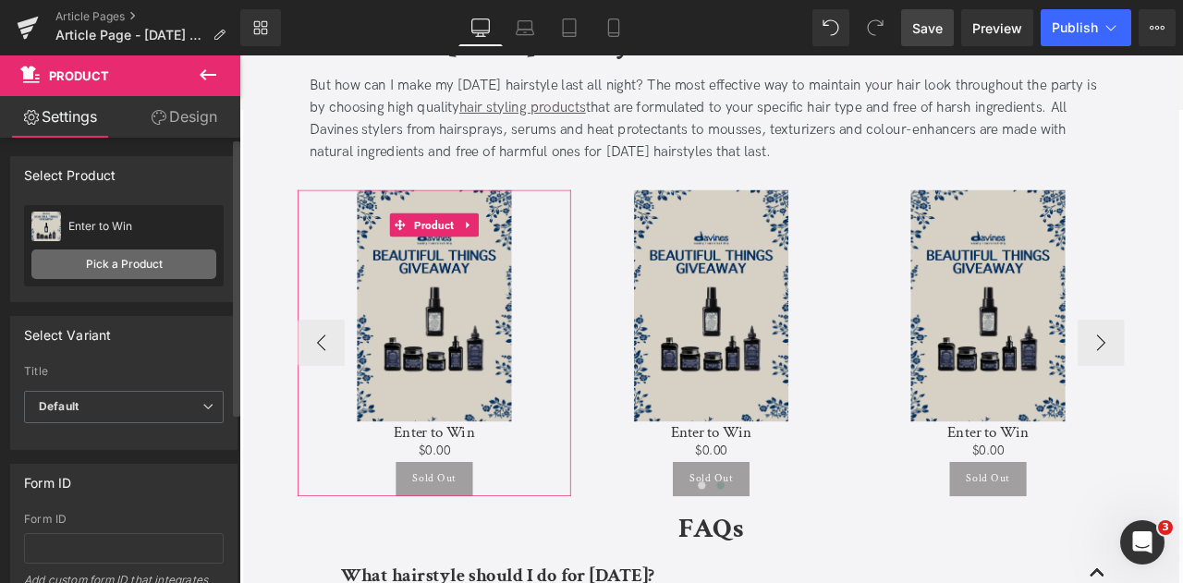
click at [111, 269] on link "Pick a Product" at bounding box center [123, 265] width 185 height 30
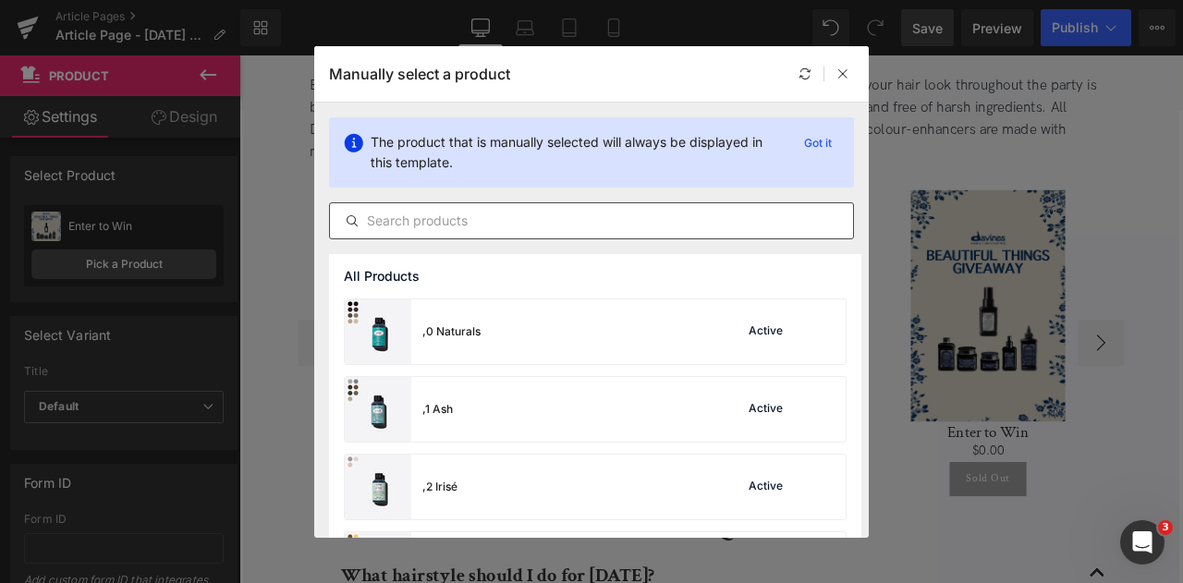
click at [462, 235] on div at bounding box center [591, 220] width 525 height 37
click at [415, 210] on input "text" at bounding box center [591, 221] width 523 height 22
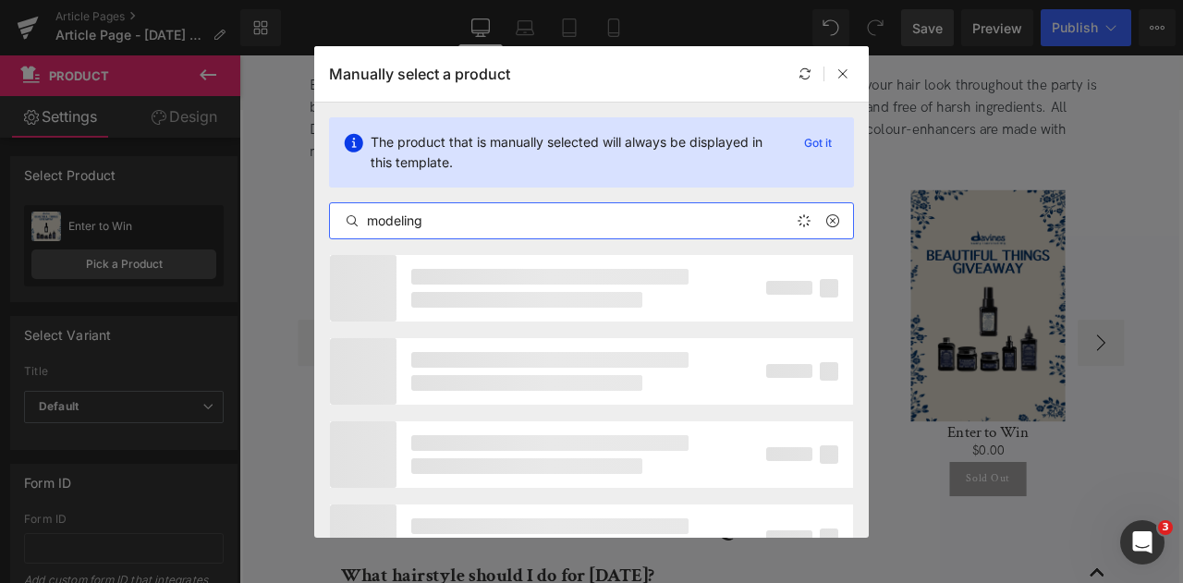
type input "modeling"
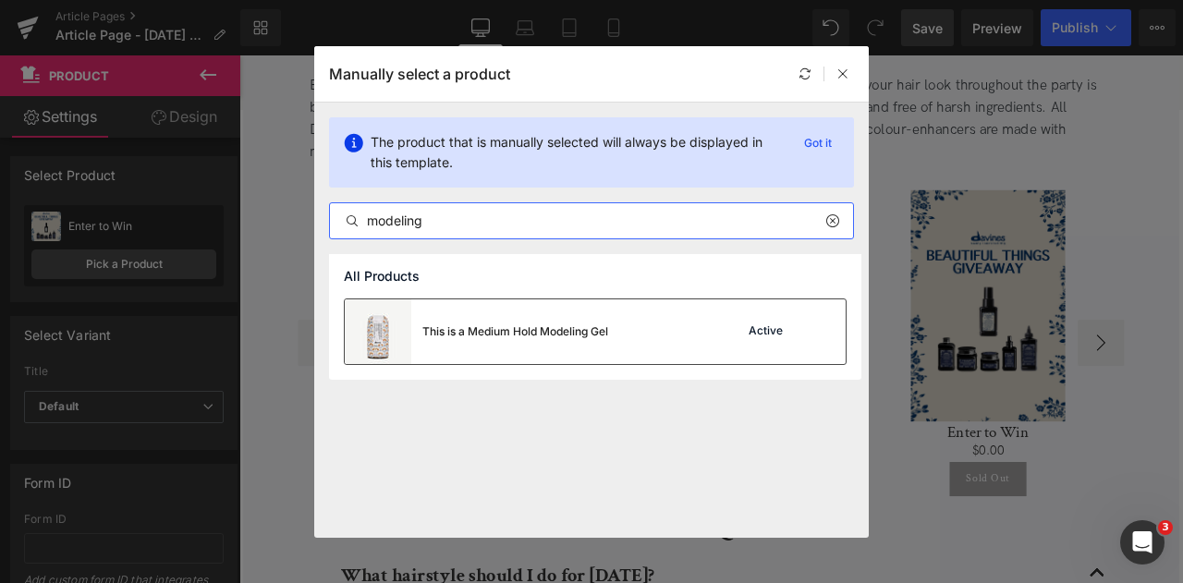
click at [533, 341] on div "This is a Medium Hold Modeling Gel" at bounding box center [476, 332] width 263 height 65
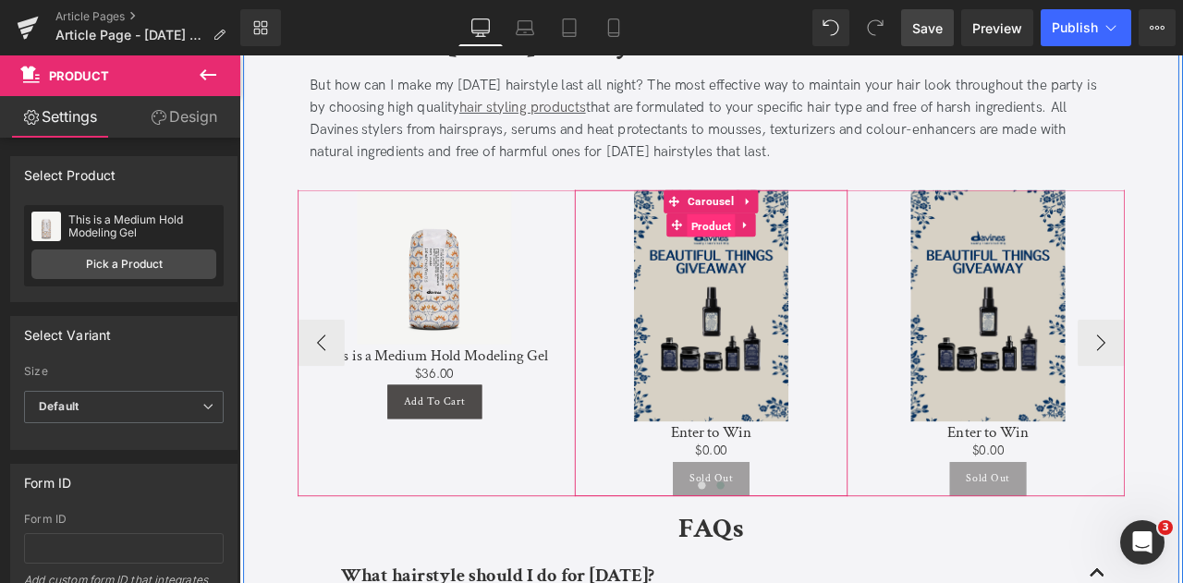
click at [805, 244] on span "Product" at bounding box center [798, 258] width 57 height 28
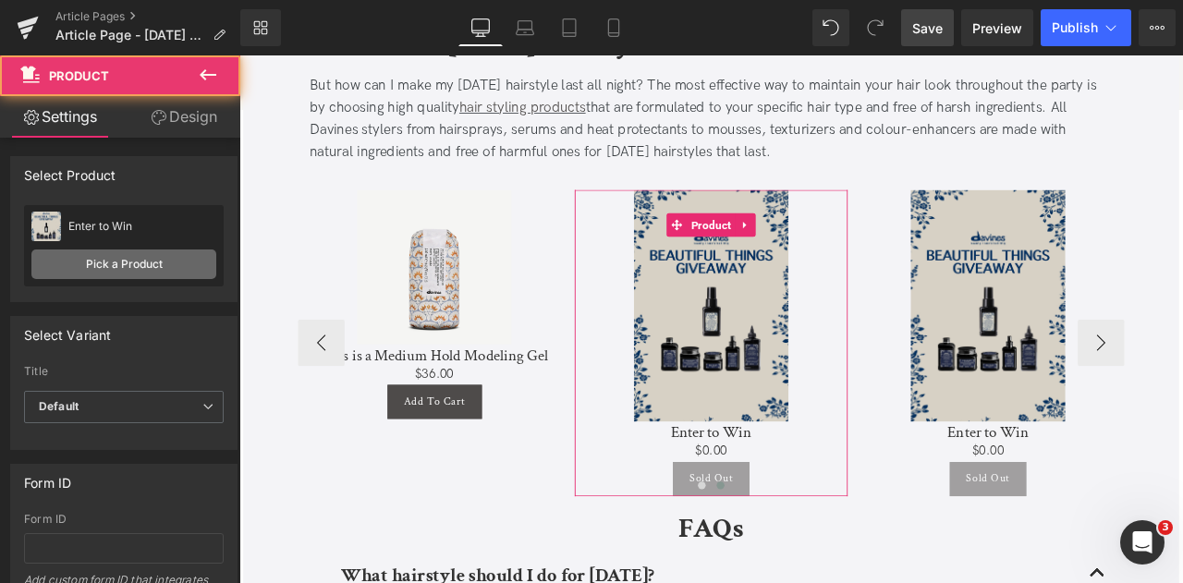
click at [104, 266] on link "Pick a Product" at bounding box center [123, 265] width 185 height 30
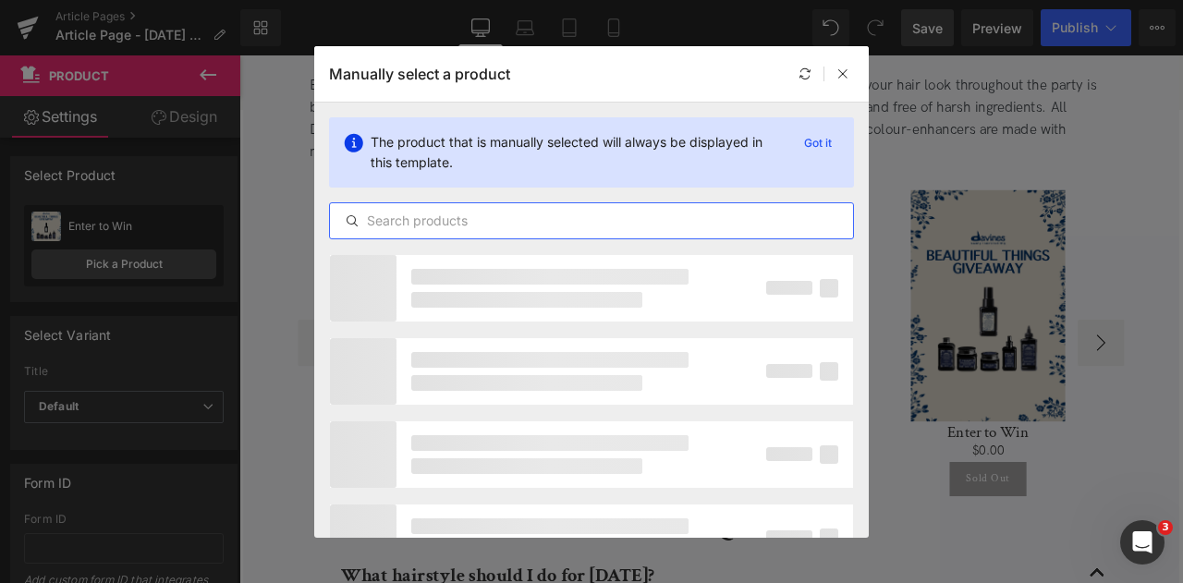
click at [514, 215] on input "text" at bounding box center [591, 221] width 523 height 22
type input "oil non"
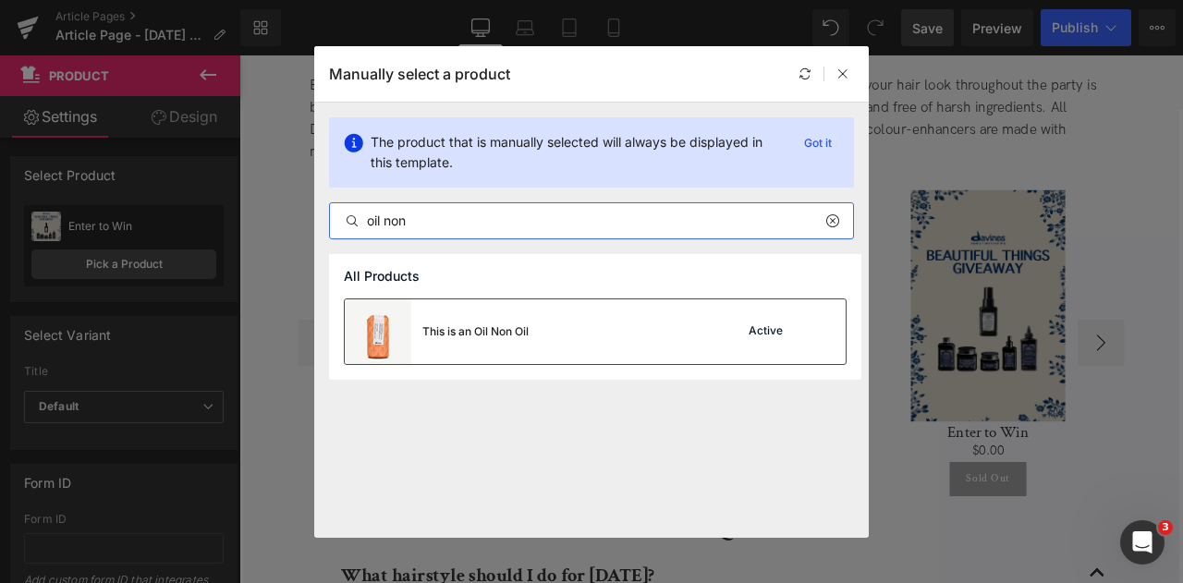
click at [538, 337] on div "This is an Oil Non Oil Active" at bounding box center [595, 332] width 501 height 65
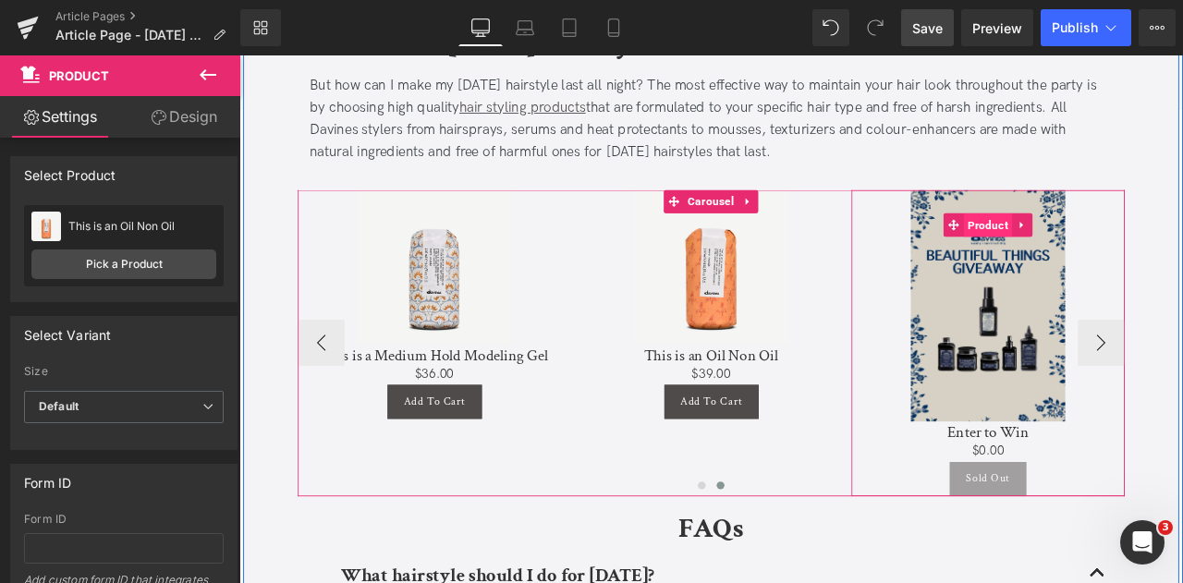
click at [1127, 243] on span "Product" at bounding box center [1126, 257] width 57 height 28
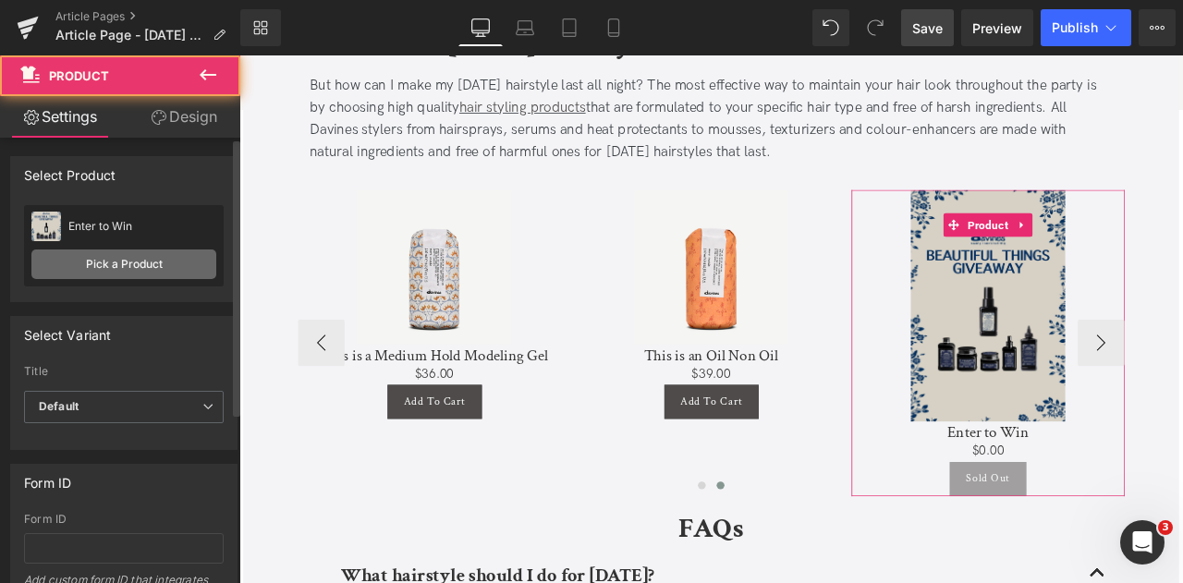
click at [123, 254] on link "Pick a Product" at bounding box center [123, 265] width 185 height 30
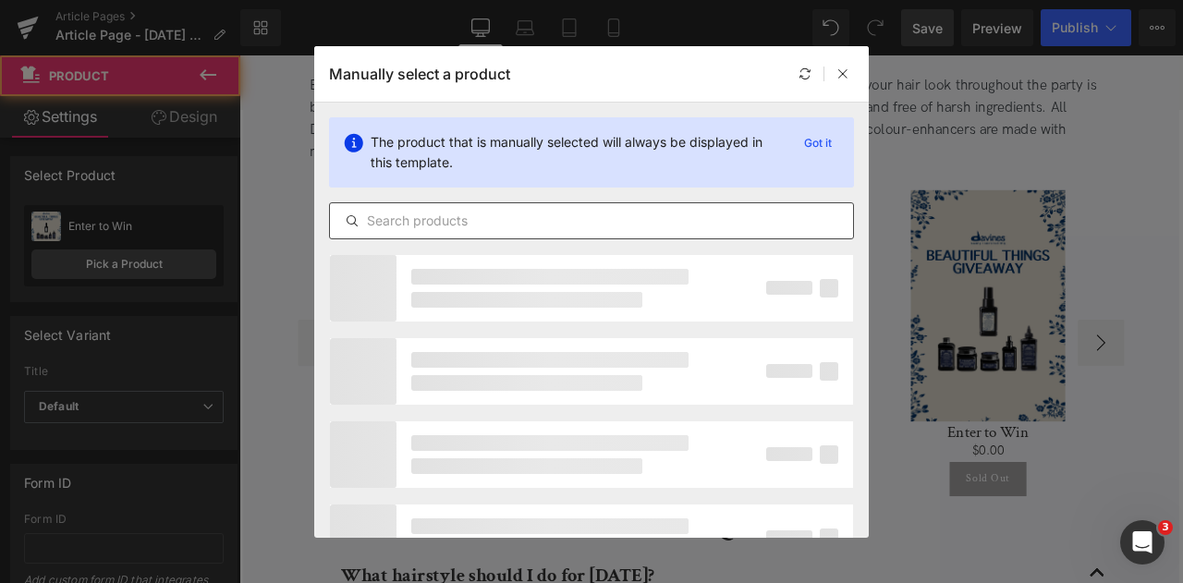
click at [494, 220] on input "text" at bounding box center [591, 221] width 523 height 22
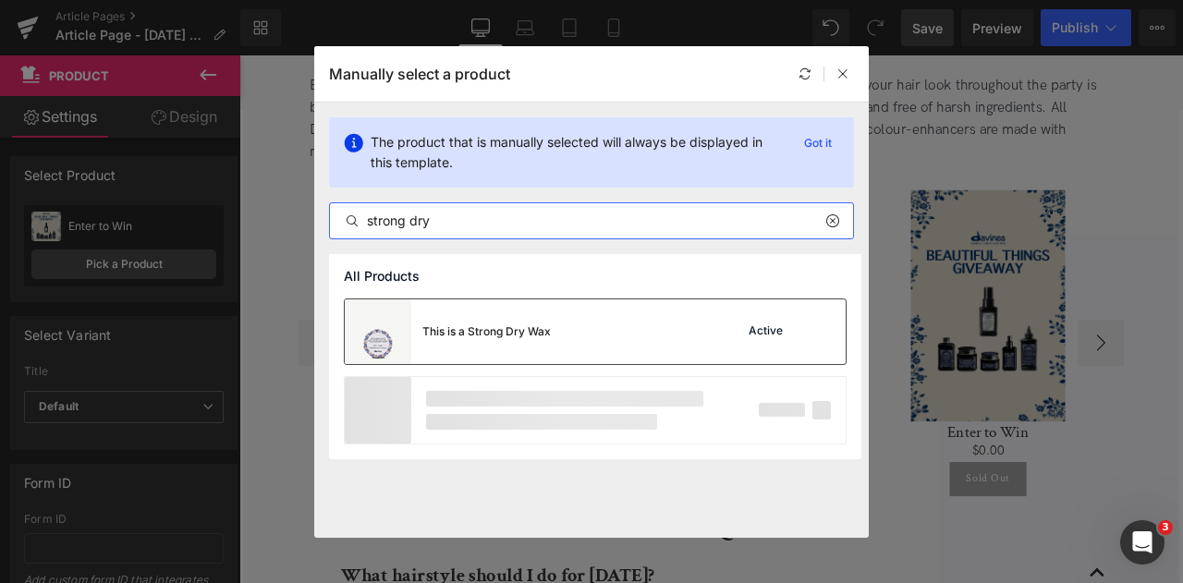
type input "strong dry"
click at [550, 324] on div "This is a Strong Dry Wax" at bounding box center [487, 332] width 129 height 17
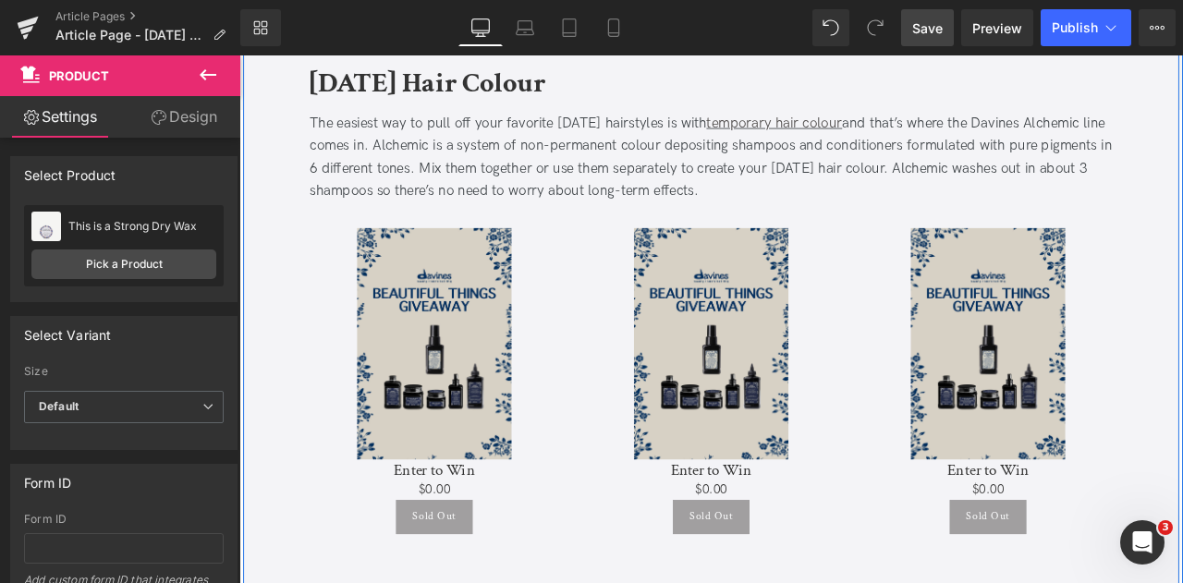
scroll to position [4127, 0]
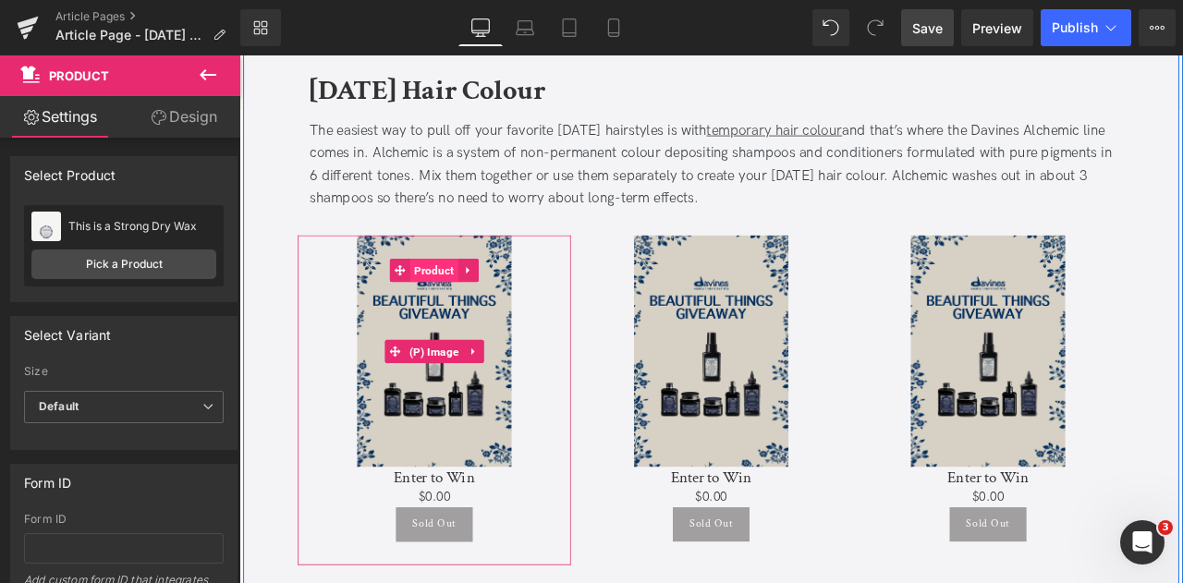
click at [467, 297] on span "Product" at bounding box center [470, 311] width 57 height 28
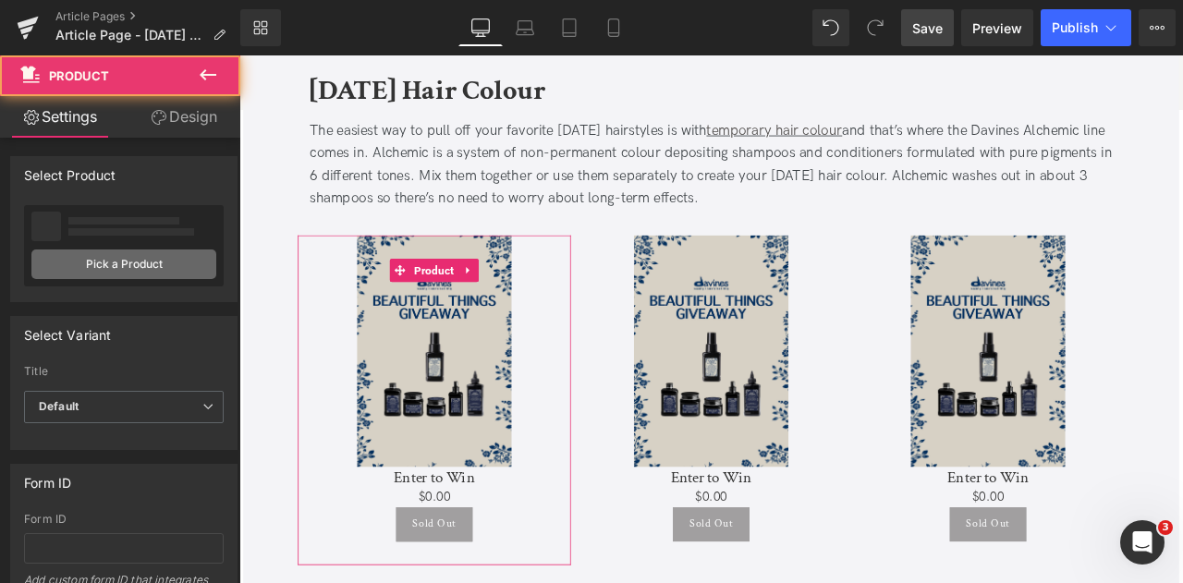
click at [138, 263] on link "Pick a Product" at bounding box center [123, 265] width 185 height 30
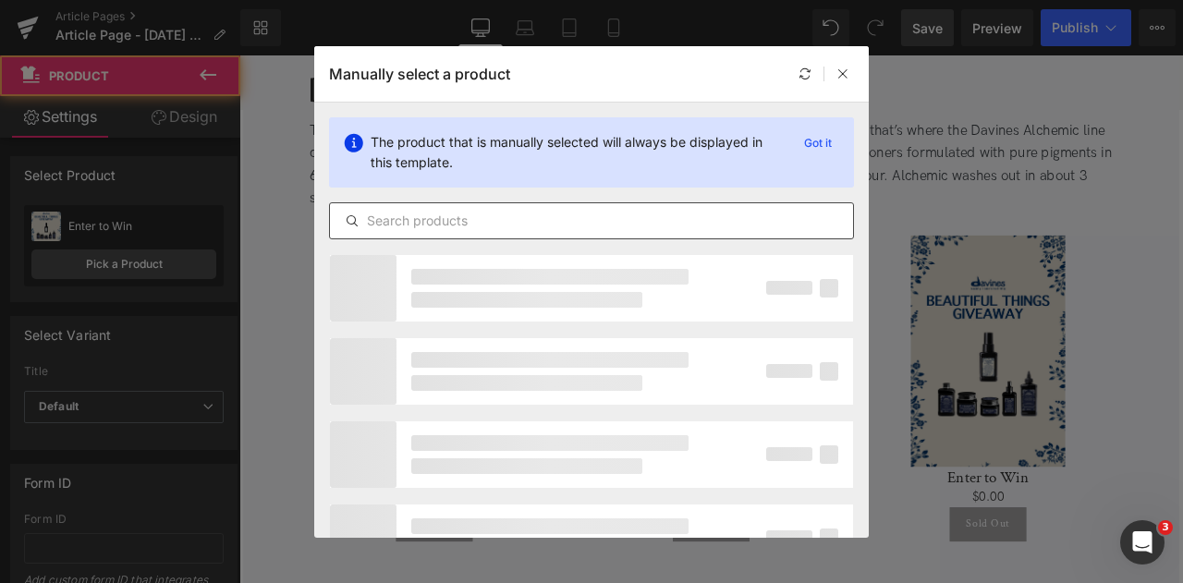
click at [395, 225] on input "text" at bounding box center [591, 221] width 523 height 22
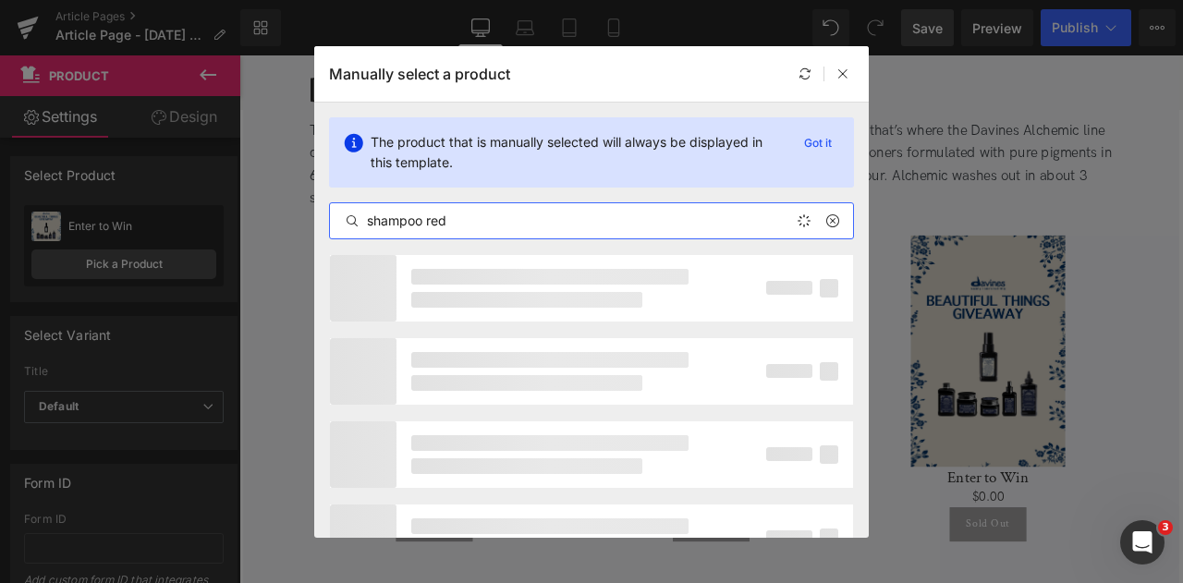
type input "shampoo red"
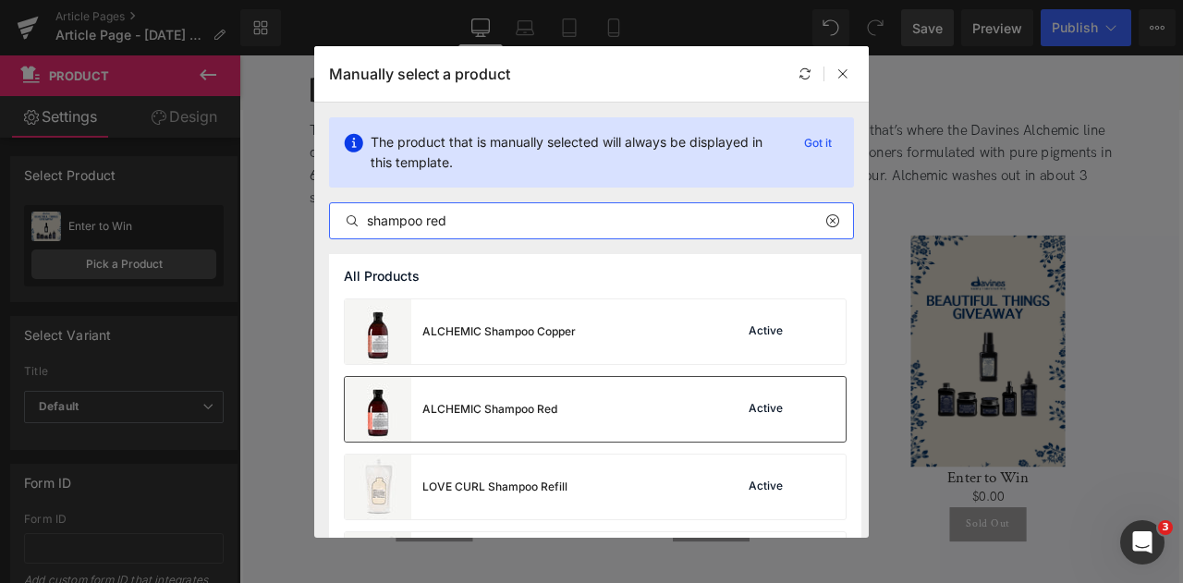
click at [512, 403] on div "ALCHEMIC Shampoo Red" at bounding box center [490, 409] width 135 height 17
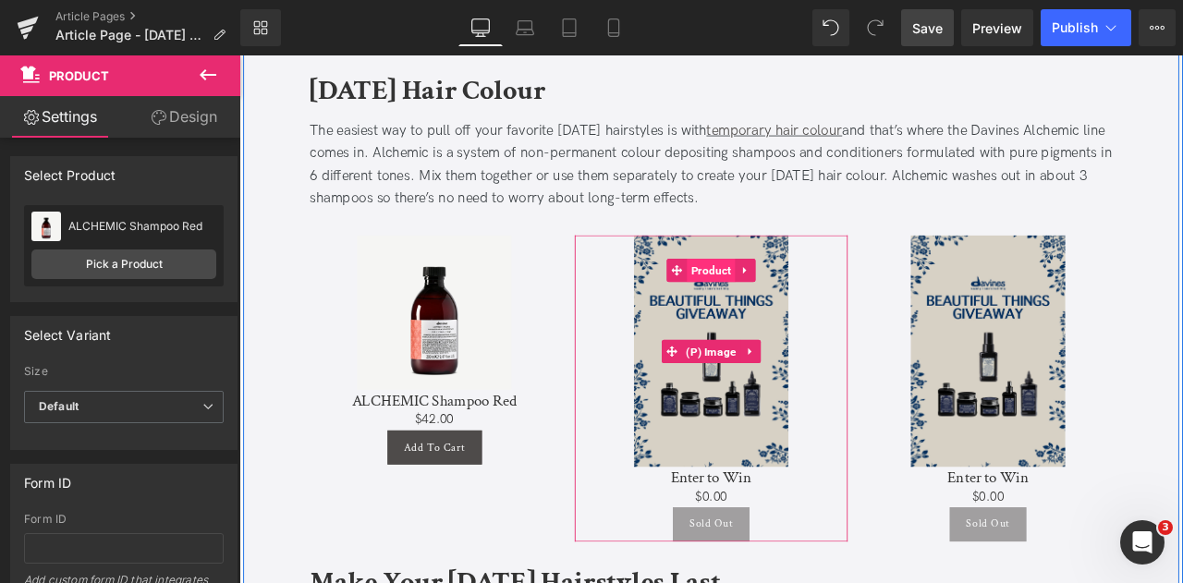
click at [800, 297] on span "Product" at bounding box center [798, 311] width 57 height 28
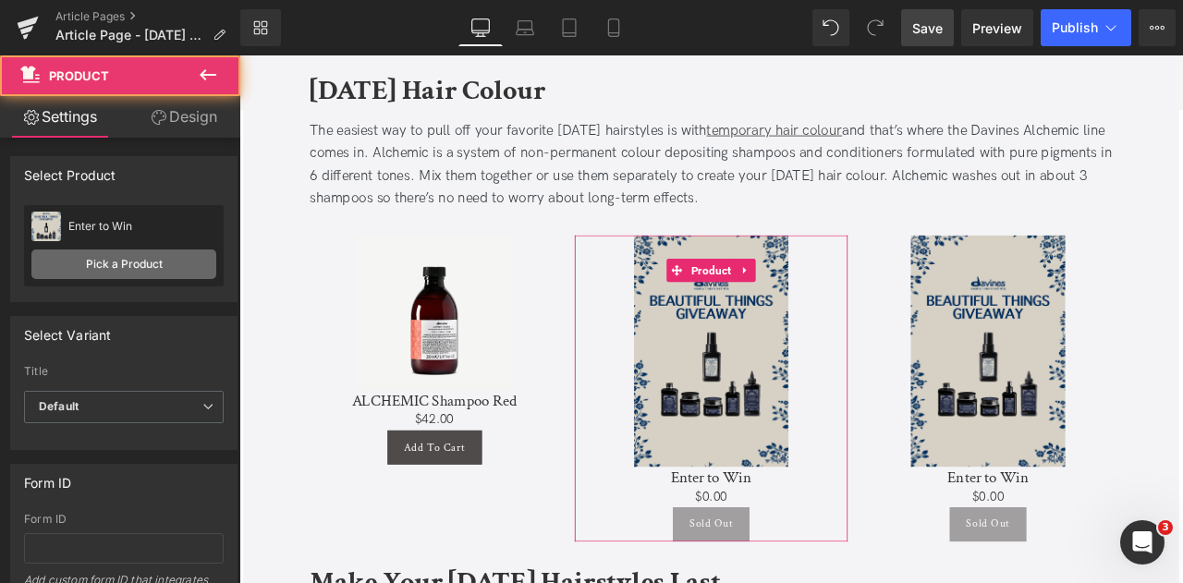
click at [124, 269] on link "Pick a Product" at bounding box center [123, 265] width 185 height 30
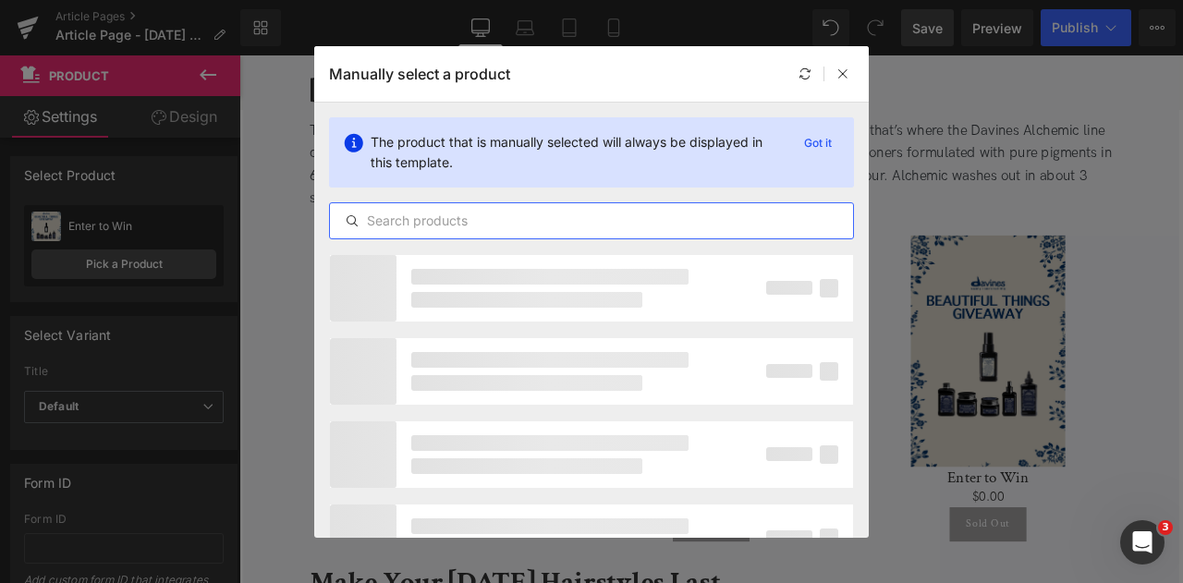
click at [403, 224] on input "text" at bounding box center [591, 221] width 523 height 22
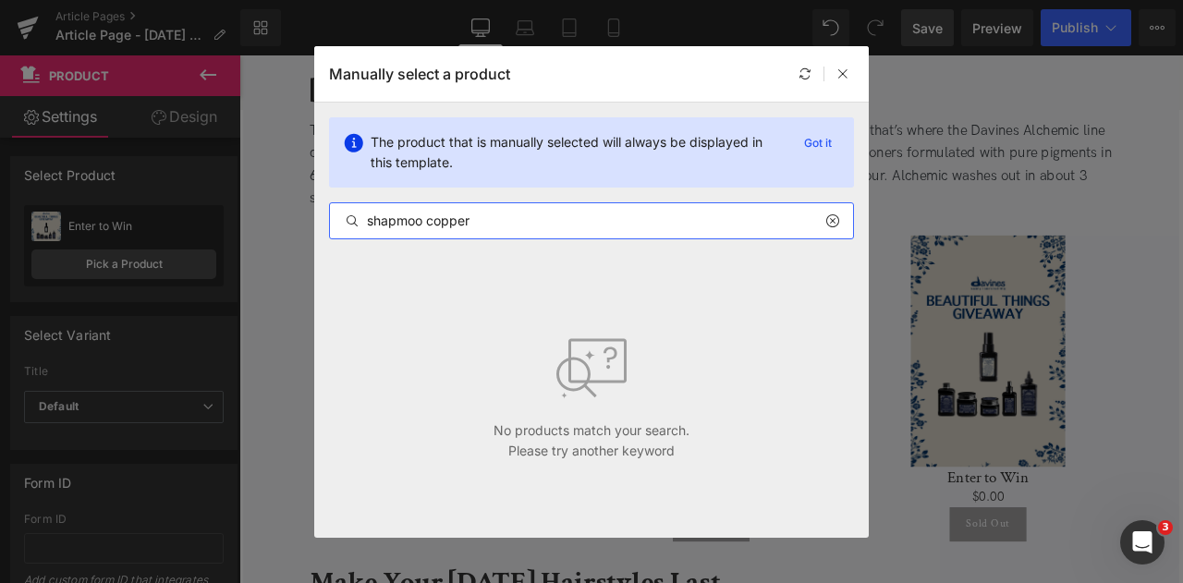
click at [398, 227] on input "shapmoo copper" at bounding box center [591, 221] width 523 height 22
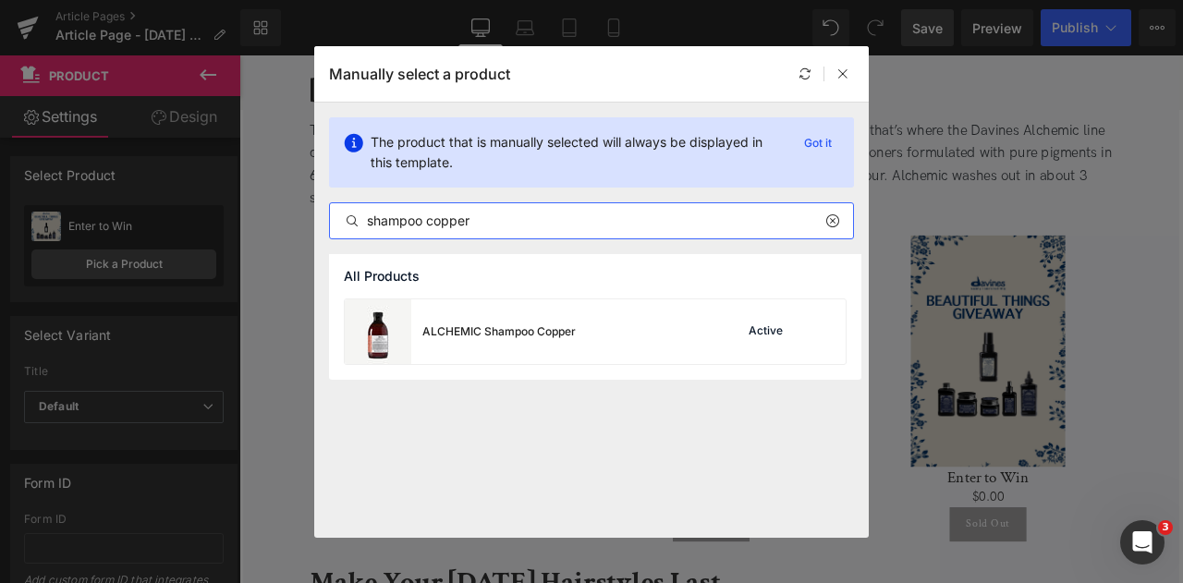
click at [415, 211] on input "shampoo copper" at bounding box center [591, 221] width 523 height 22
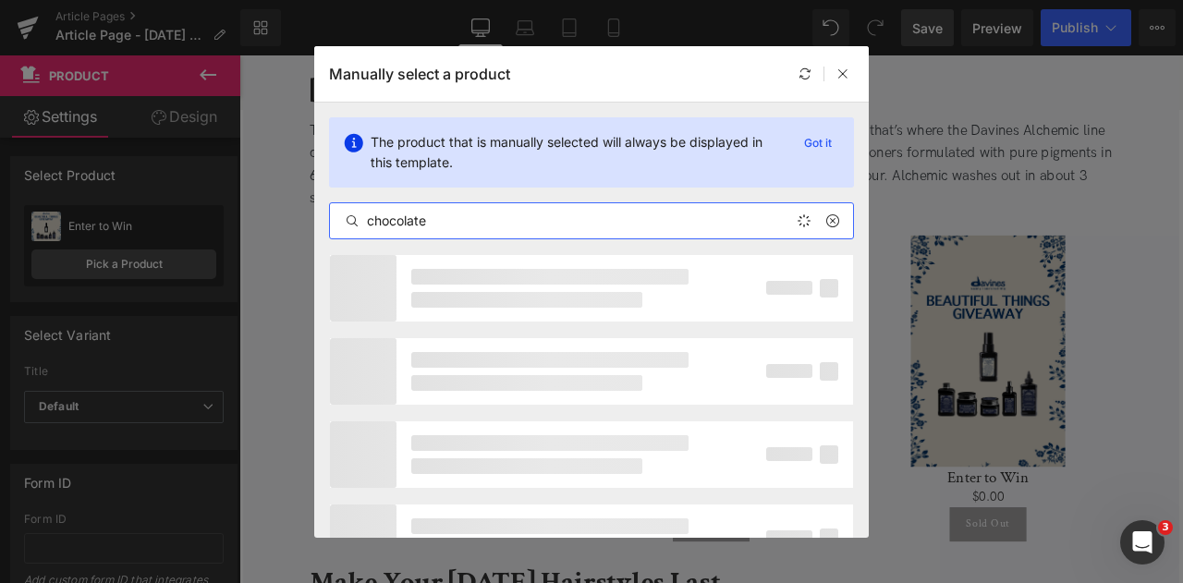
type input "chocolate"
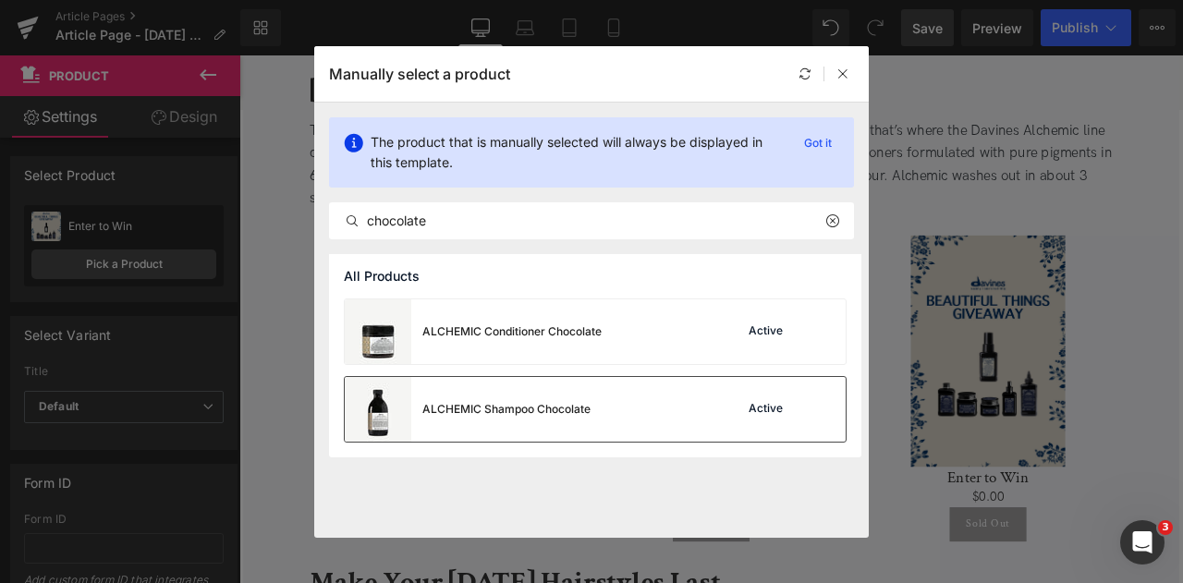
click at [525, 402] on div "ALCHEMIC Shampoo Chocolate" at bounding box center [507, 409] width 168 height 17
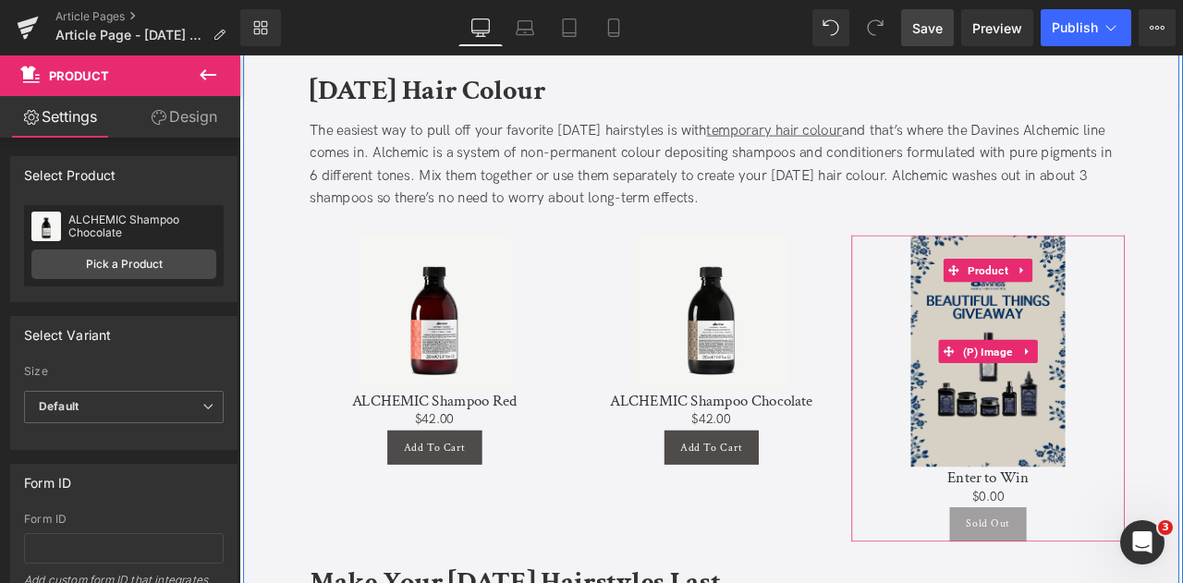
click at [1118, 297] on span "Product" at bounding box center [1126, 311] width 57 height 28
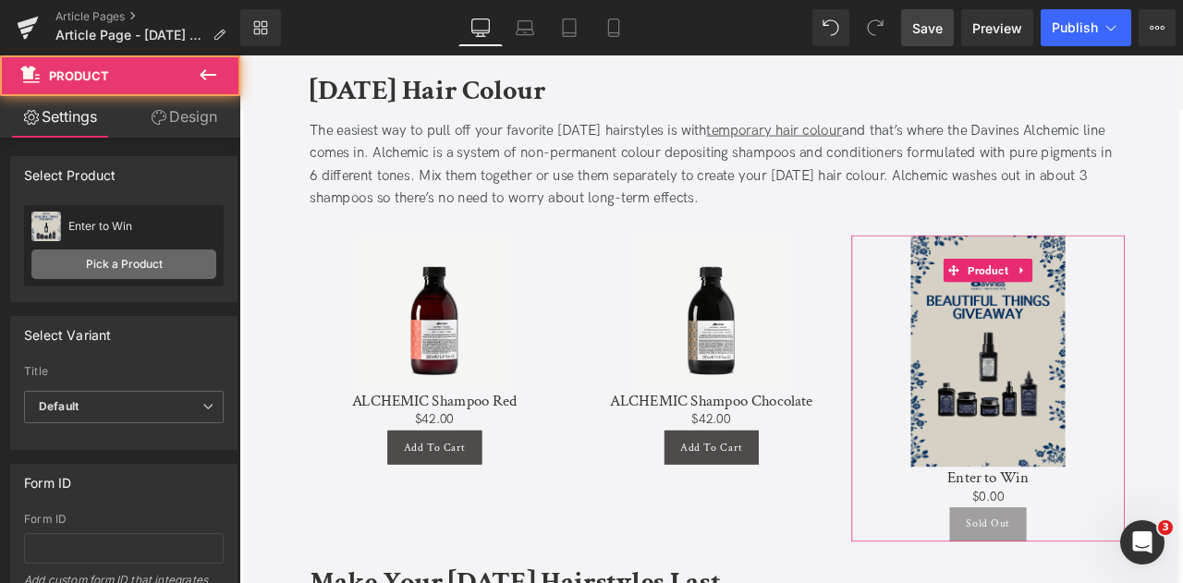
click at [107, 276] on link "Pick a Product" at bounding box center [123, 265] width 185 height 30
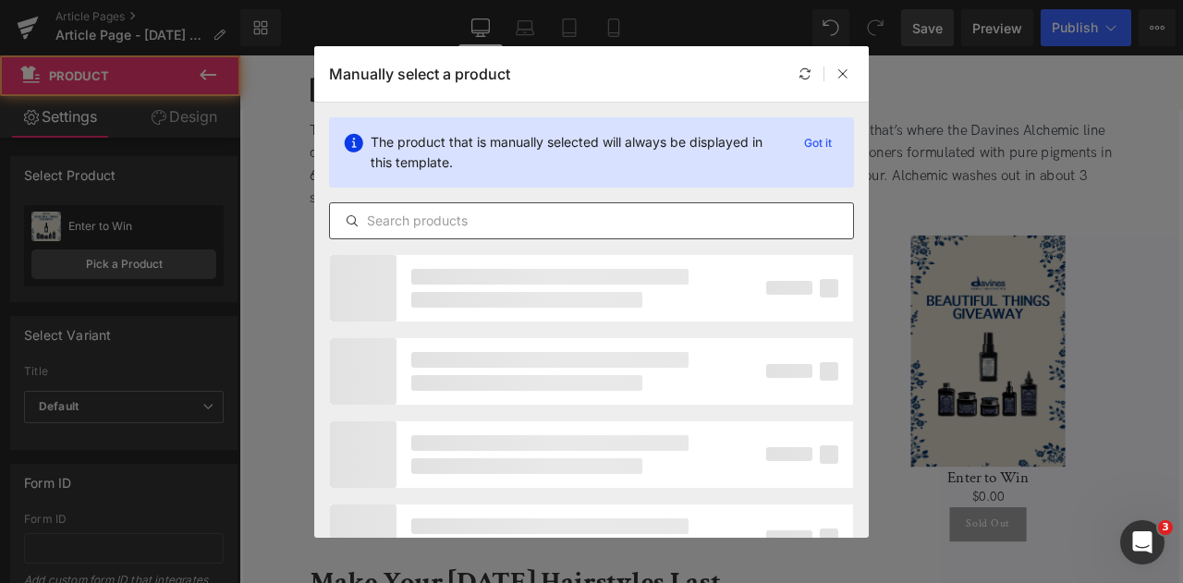
click at [418, 223] on input "text" at bounding box center [591, 221] width 523 height 22
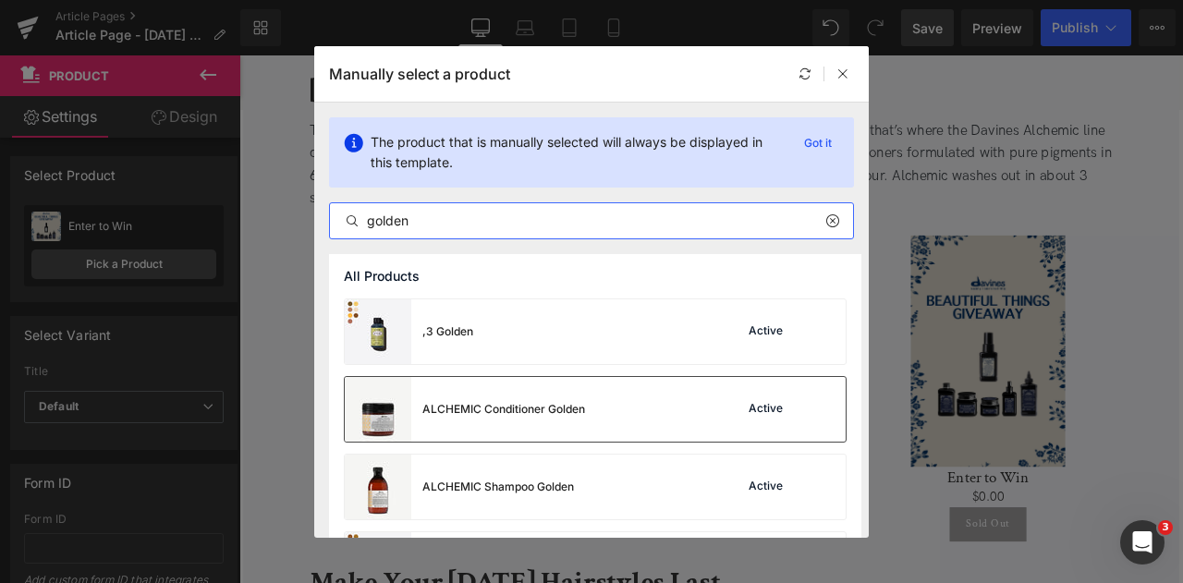
type input "golden"
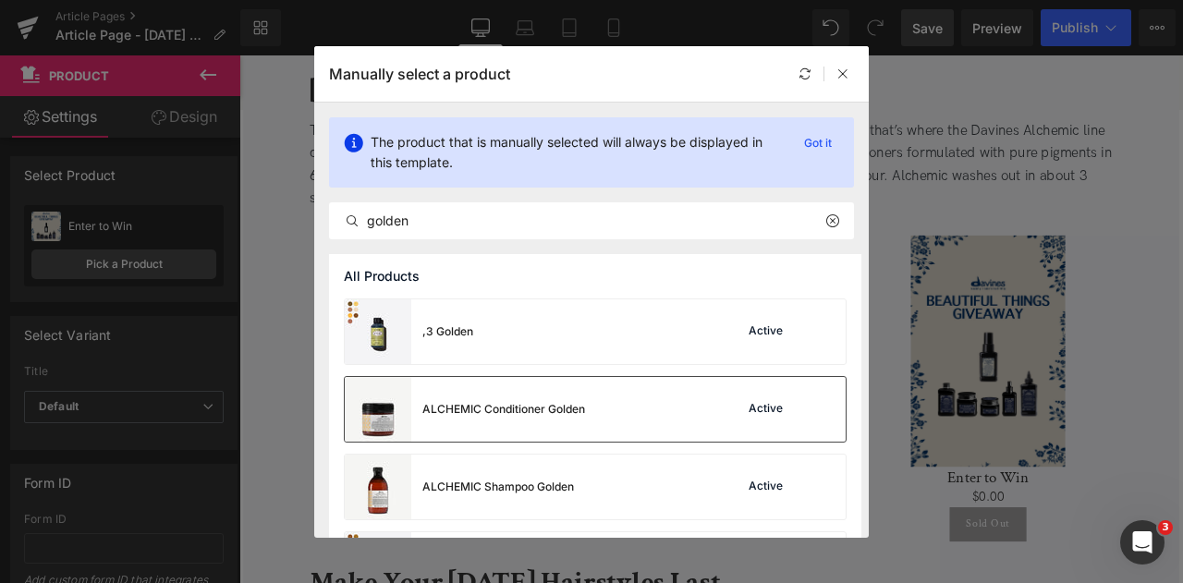
click at [551, 432] on div "ALCHEMIC Conditioner Golden" at bounding box center [465, 409] width 240 height 65
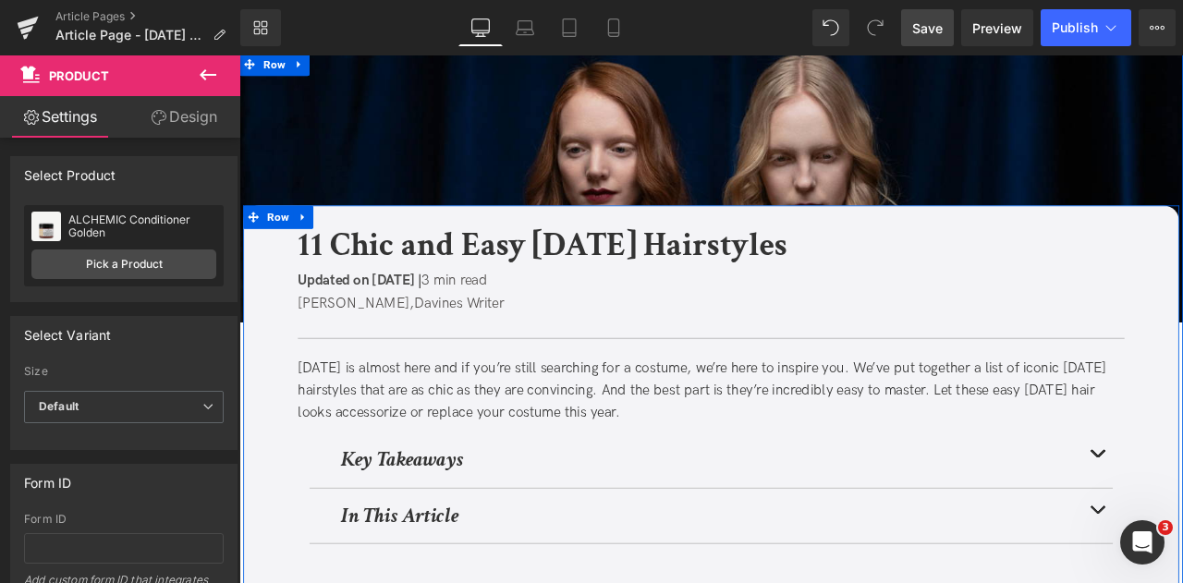
scroll to position [0, 0]
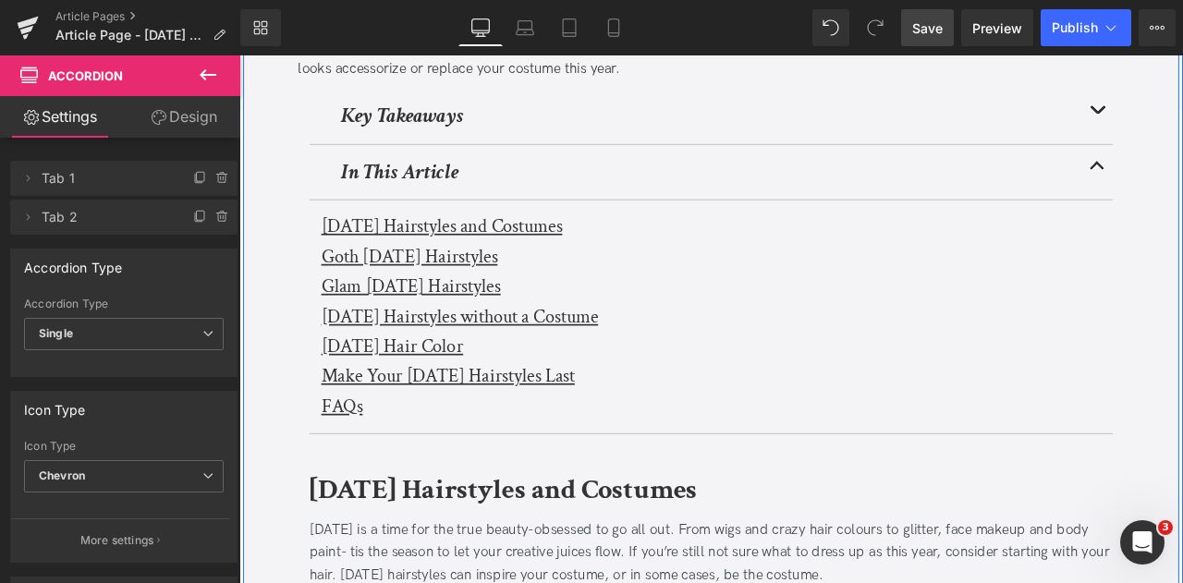
scroll to position [409, 0]
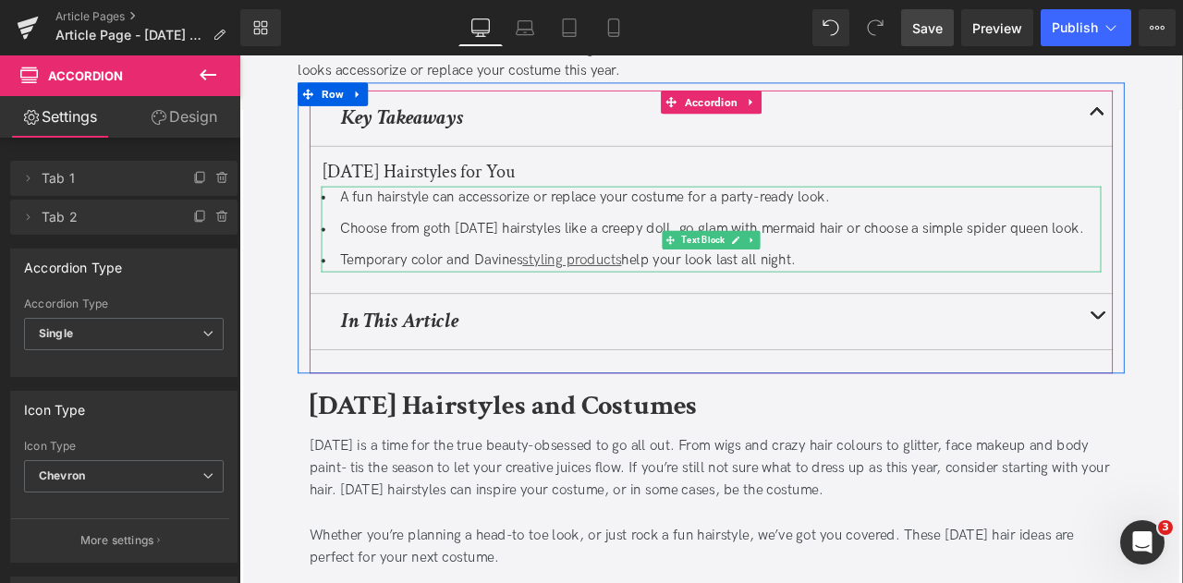
click at [463, 312] on li "Temporary color and Davines styling products help your look last all night." at bounding box center [799, 299] width 925 height 27
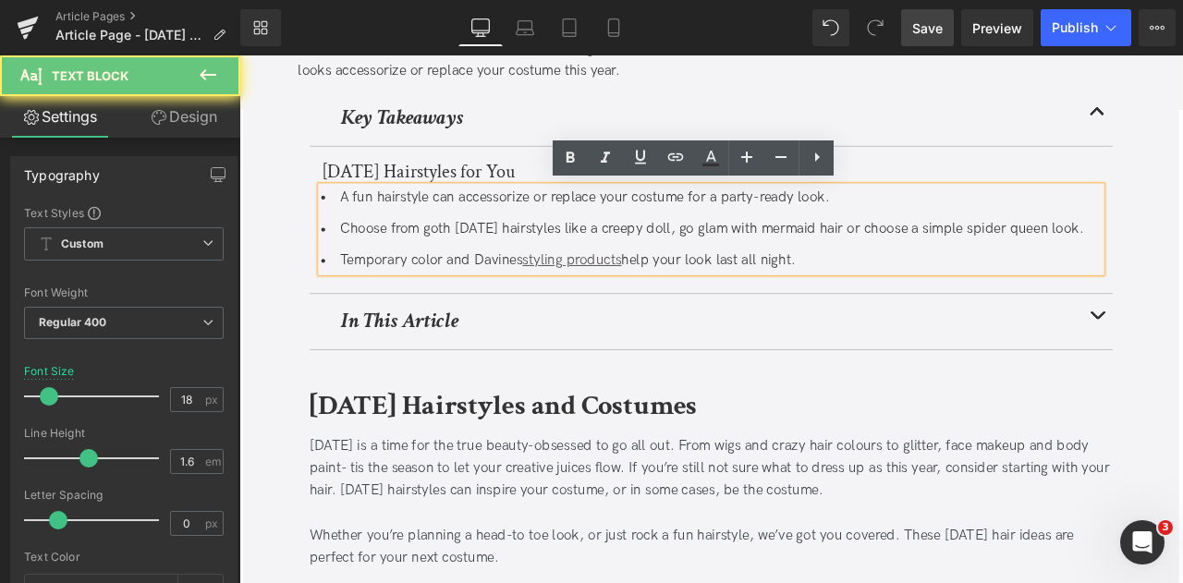
click at [472, 312] on li "Temporary color and Davines styling products help your look last all night." at bounding box center [799, 299] width 925 height 27
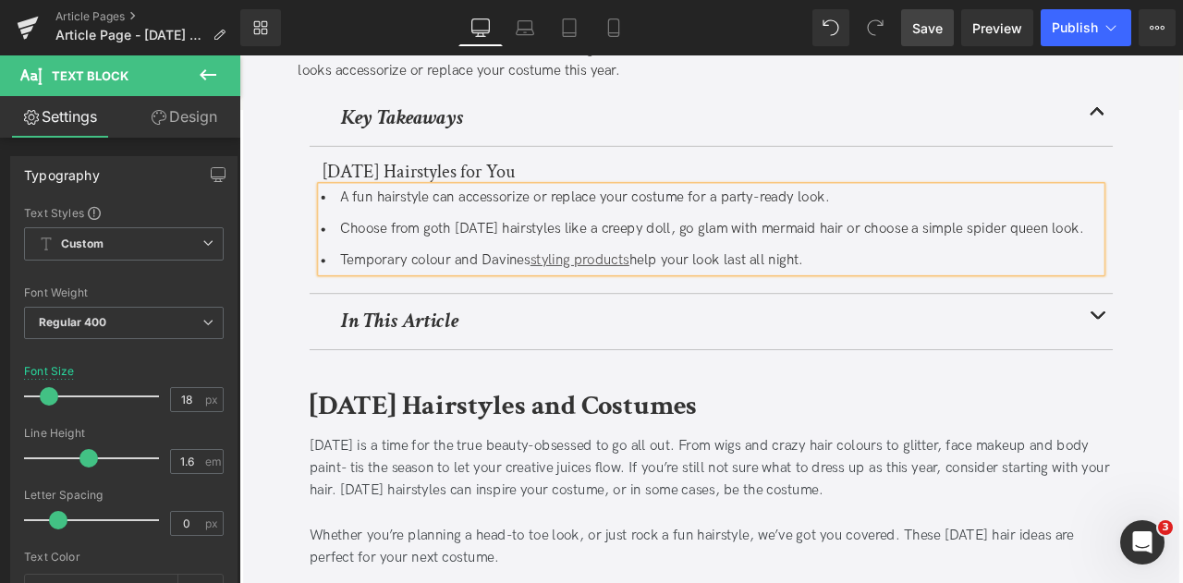
drag, startPoint x: 924, startPoint y: 31, endPoint x: 214, endPoint y: 255, distance: 744.7
click at [924, 31] on span "Save" at bounding box center [928, 27] width 31 height 19
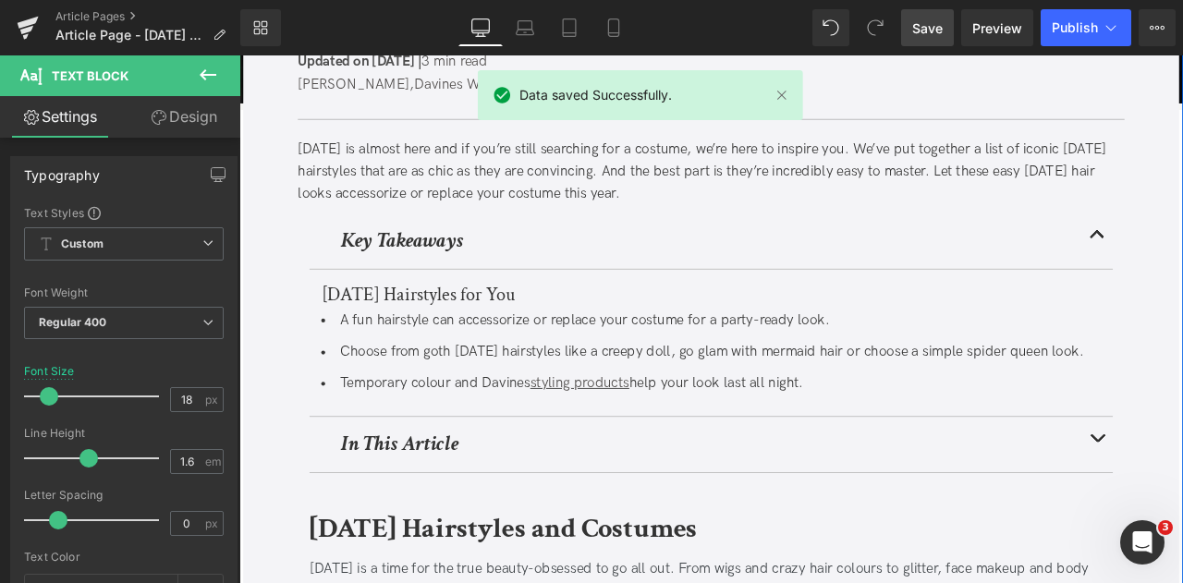
scroll to position [0, 0]
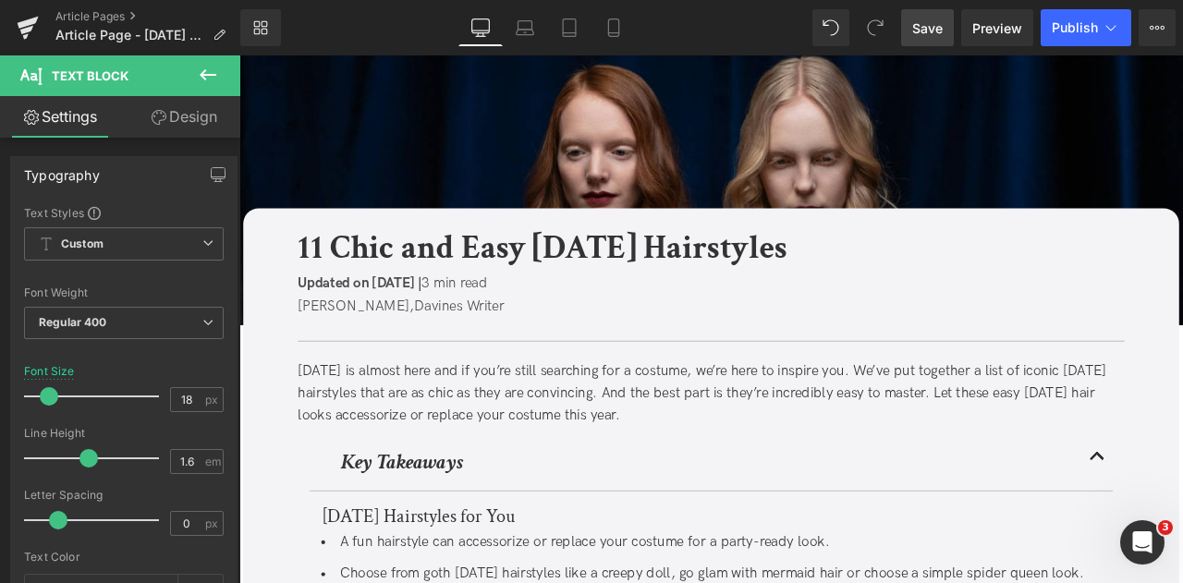
click at [948, 28] on link "Save" at bounding box center [927, 27] width 53 height 37
click at [1117, 25] on icon at bounding box center [1111, 27] width 18 height 18
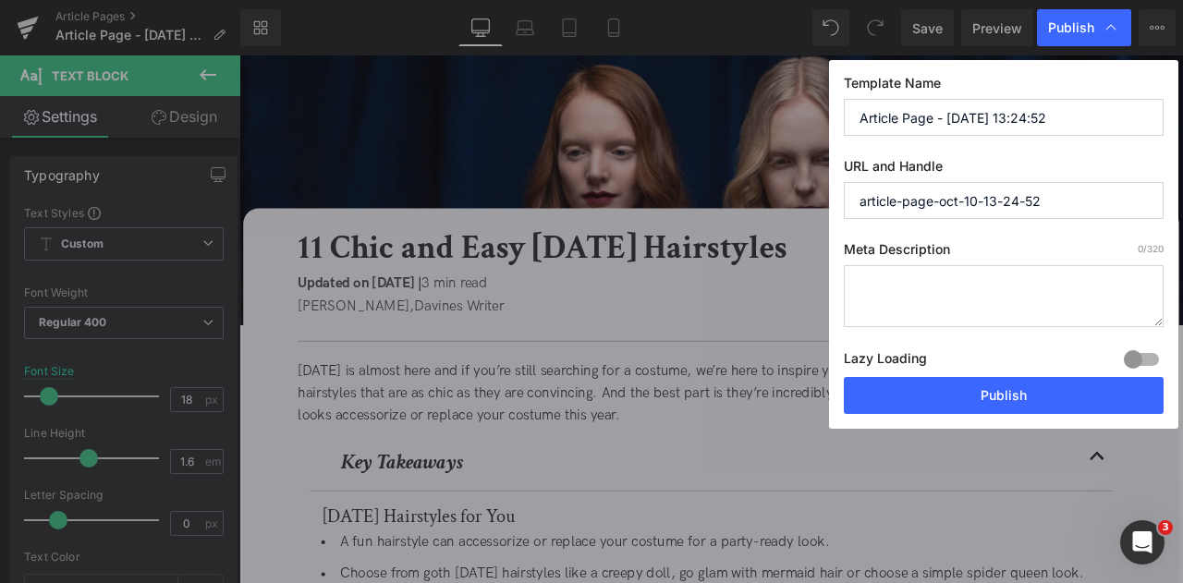
click at [1017, 127] on input "Article Page - [DATE] 13:24:52" at bounding box center [1004, 117] width 320 height 37
click at [995, 206] on input "article-page-oct-10-13-24-52" at bounding box center [1004, 200] width 320 height 37
paste input "/halloween-hairstyles/"
type input "[DATE]-hairstyles"
click at [928, 119] on input "Article Page - [DATE] 13:24:52" at bounding box center [1004, 117] width 320 height 37
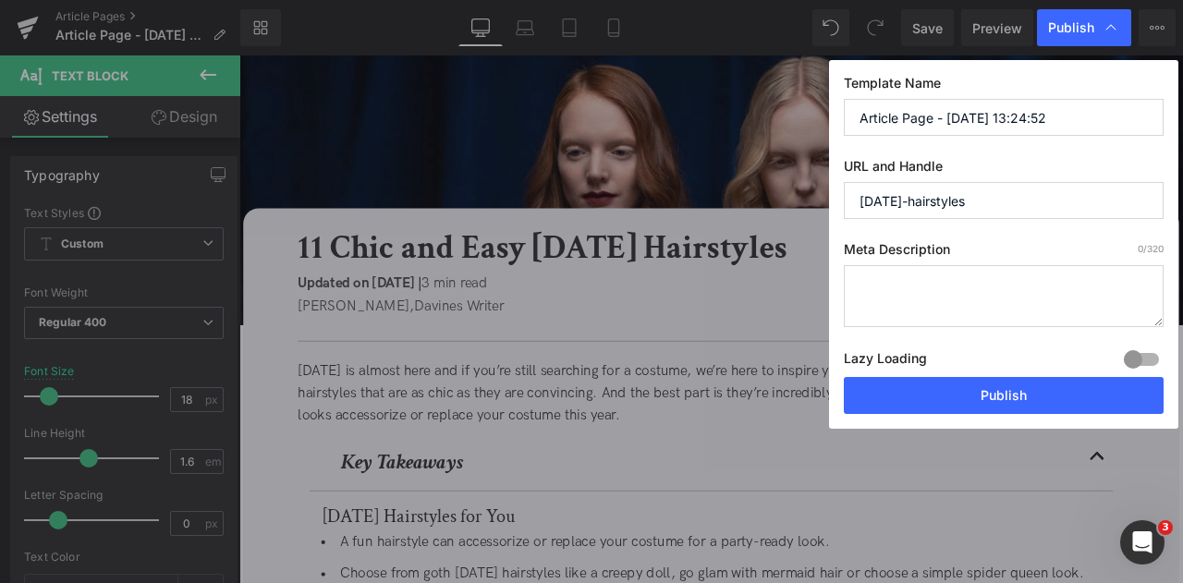
paste input "11 Chic and Easy [DATE] Hairstyles"
type input "11 Chic and Easy [DATE] Hairstyles"
click at [905, 288] on textarea at bounding box center [1004, 296] width 320 height 62
paste textarea "11 easy and chic [DATE] hairstyles, from pumpkin braids to mermaid waves. DIY t…"
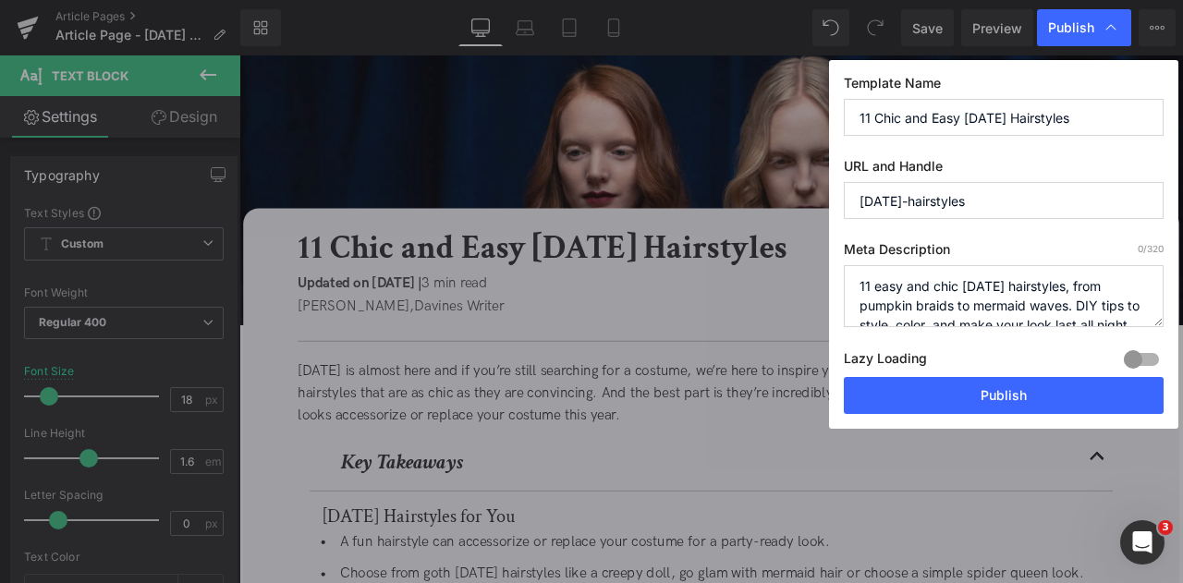
scroll to position [6, 0]
click at [922, 319] on textarea "11 easy and chic [DATE] hairstyles, from pumpkin braids to mermaid waves. DIY t…" at bounding box center [1004, 296] width 320 height 62
type textarea "11 easy and chic [DATE] hairstyles, from pumpkin braids to mermaid waves. DIY t…"
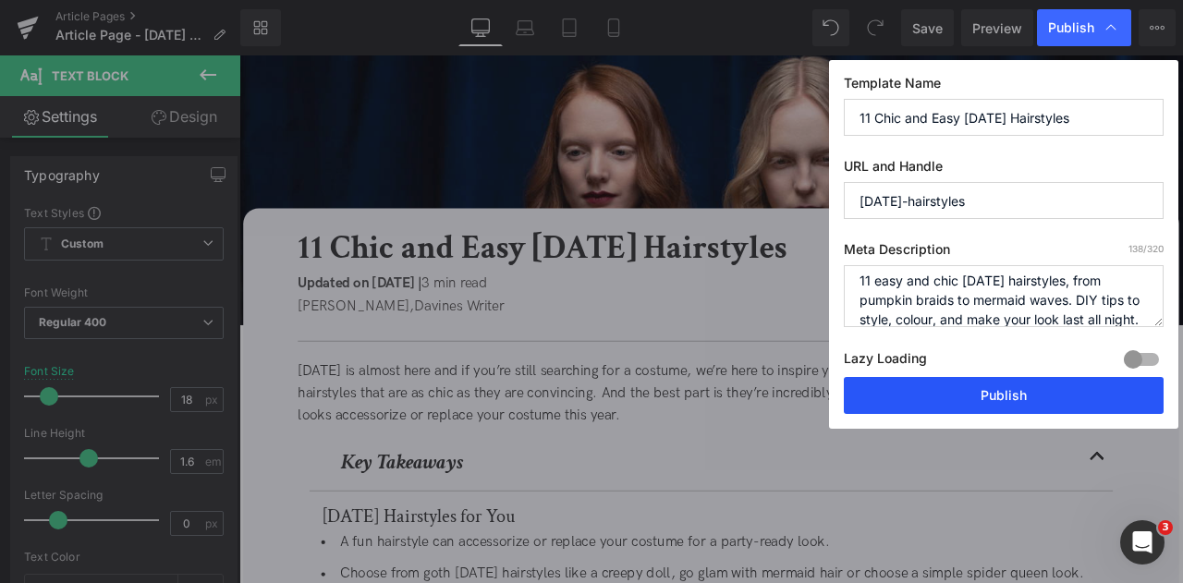
click at [974, 393] on button "Publish" at bounding box center [1004, 395] width 320 height 37
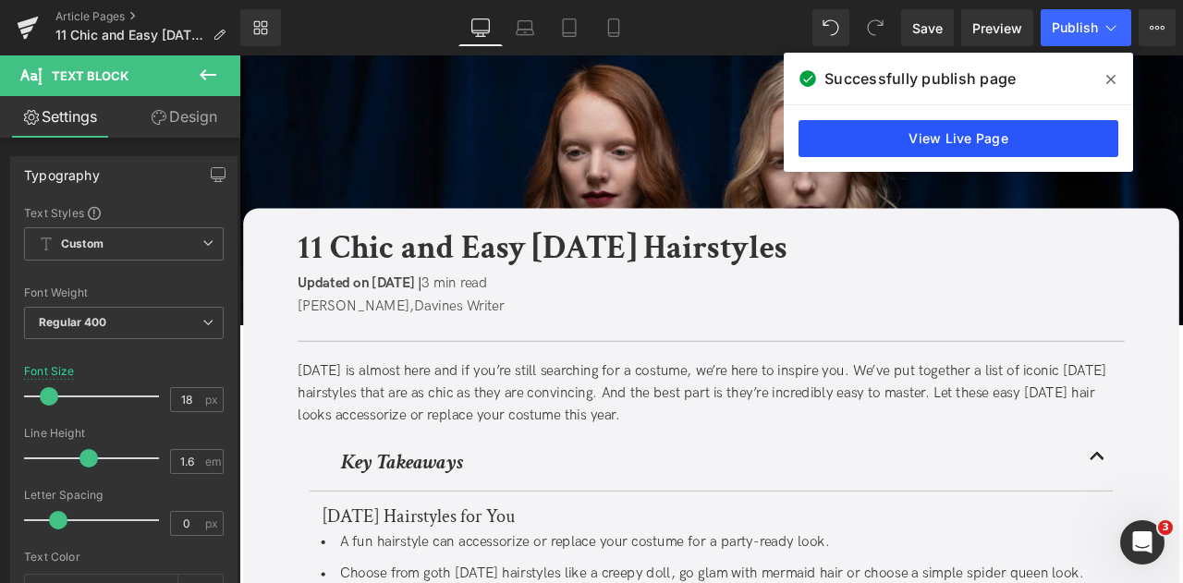
click at [867, 130] on link "View Live Page" at bounding box center [959, 138] width 320 height 37
